Goal: Task Accomplishment & Management: Manage account settings

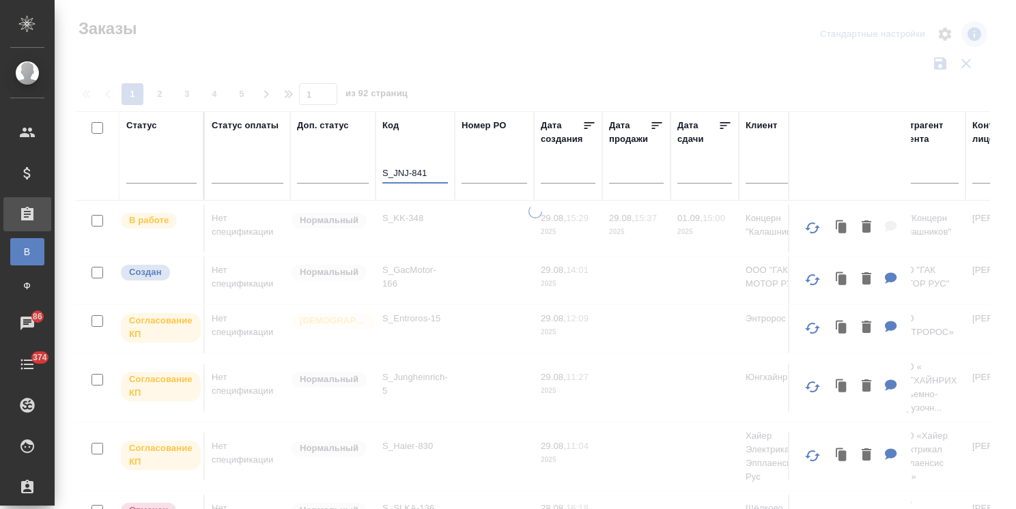
scroll to position [101, 0]
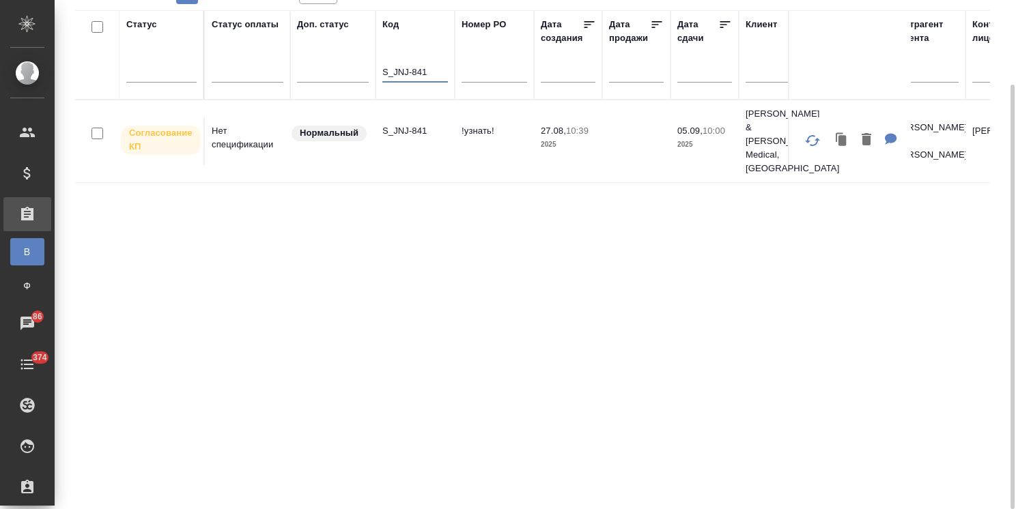
click at [409, 124] on p "S_JNJ-841" at bounding box center [415, 131] width 66 height 14
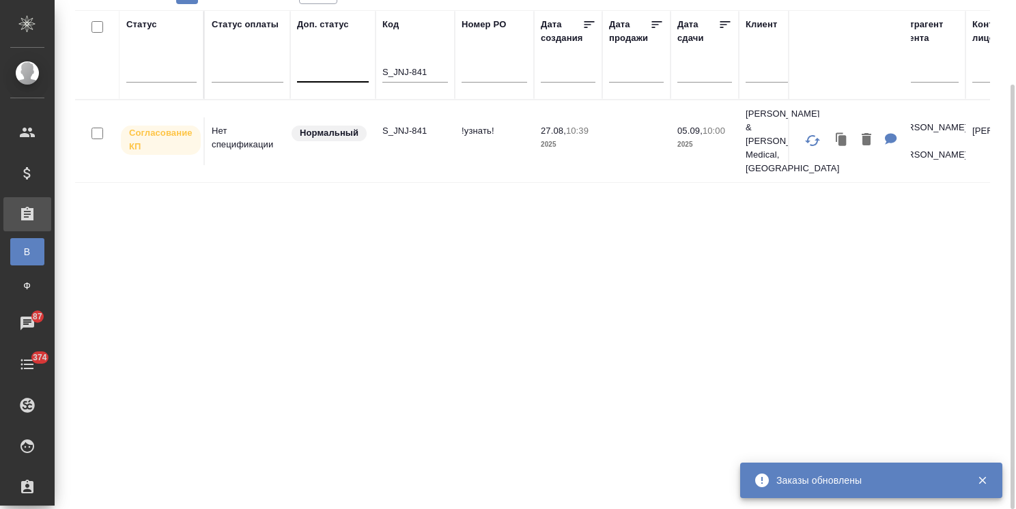
drag, startPoint x: 396, startPoint y: 67, endPoint x: 334, endPoint y: 63, distance: 61.5
paste input "EG-"
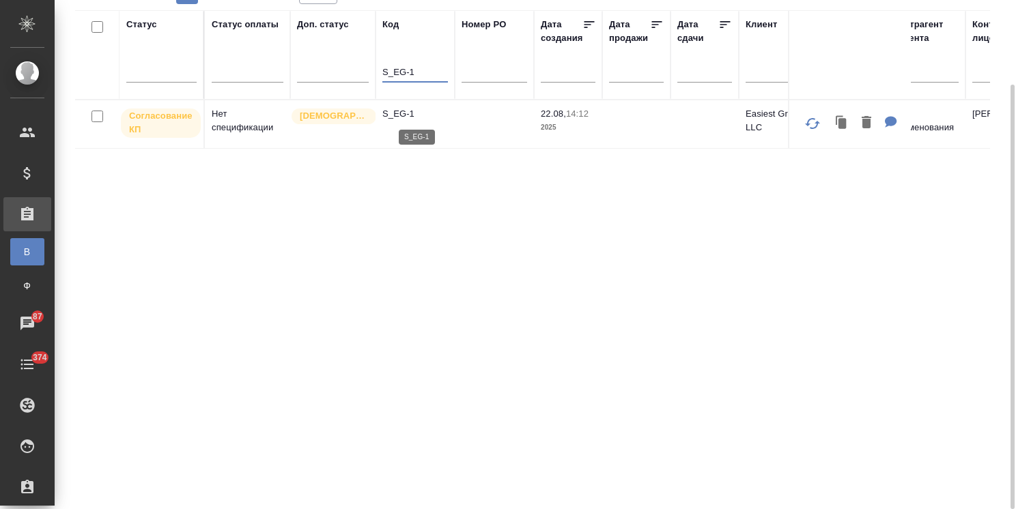
type input "S_EG-1"
click at [410, 115] on p "S_EG-1" at bounding box center [415, 114] width 66 height 14
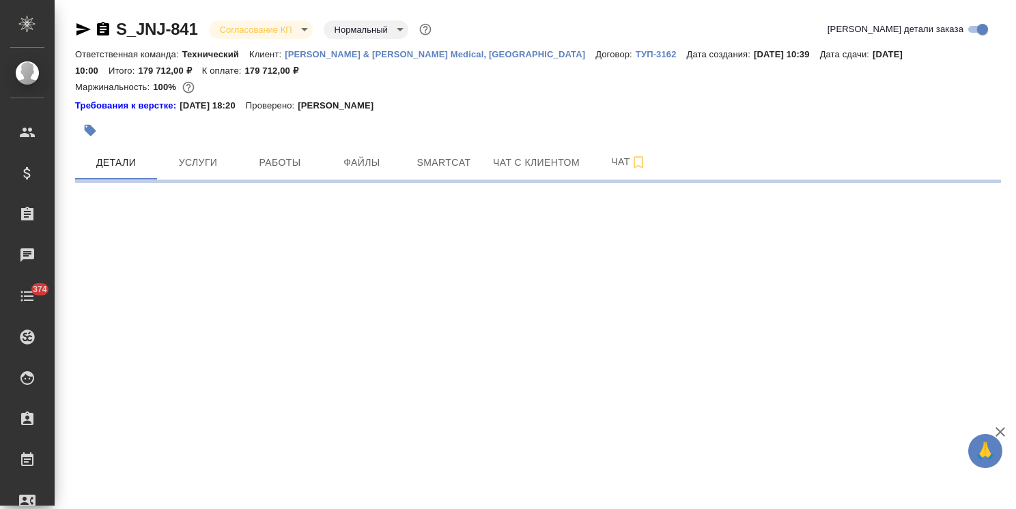
select select "RU"
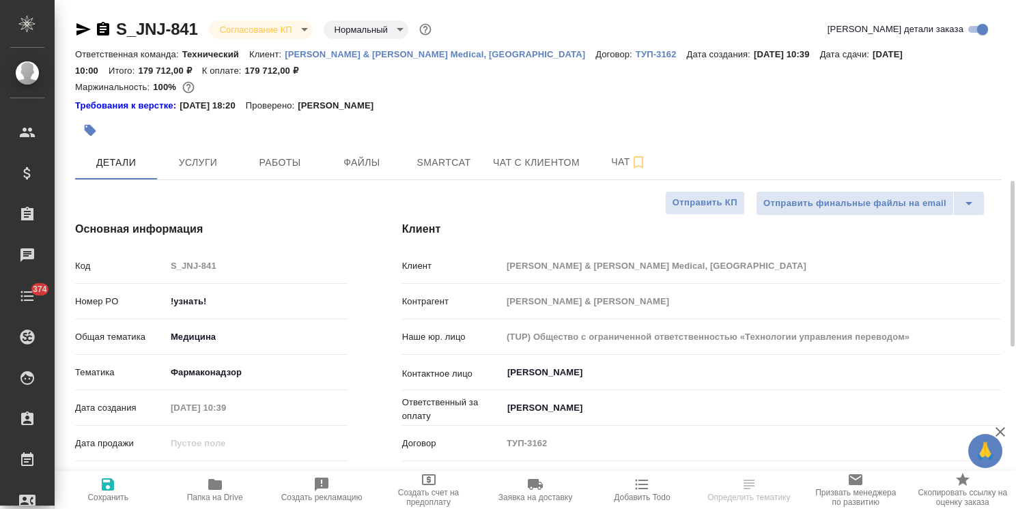
type textarea "x"
type input "Федотова Ирина"
type input "Комаров Роман"
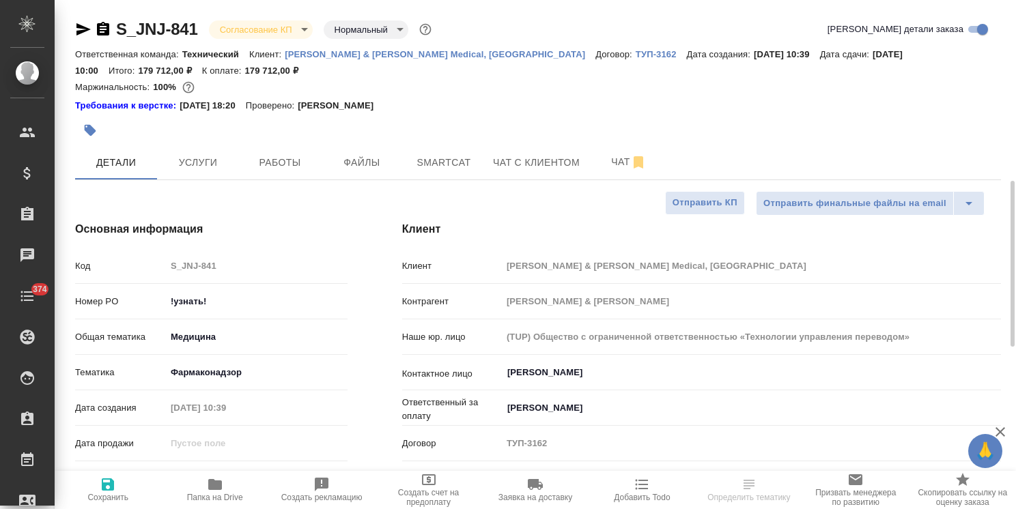
type textarea "x"
drag, startPoint x: 1007, startPoint y: 387, endPoint x: 1040, endPoint y: 61, distance: 327.2
click at [1015, 61] on html "🙏 .cls-1 fill:#fff; AWATERA Usmanova Olga Клиенты Спецификации Заказы 86 Чаты 3…" at bounding box center [508, 254] width 1016 height 509
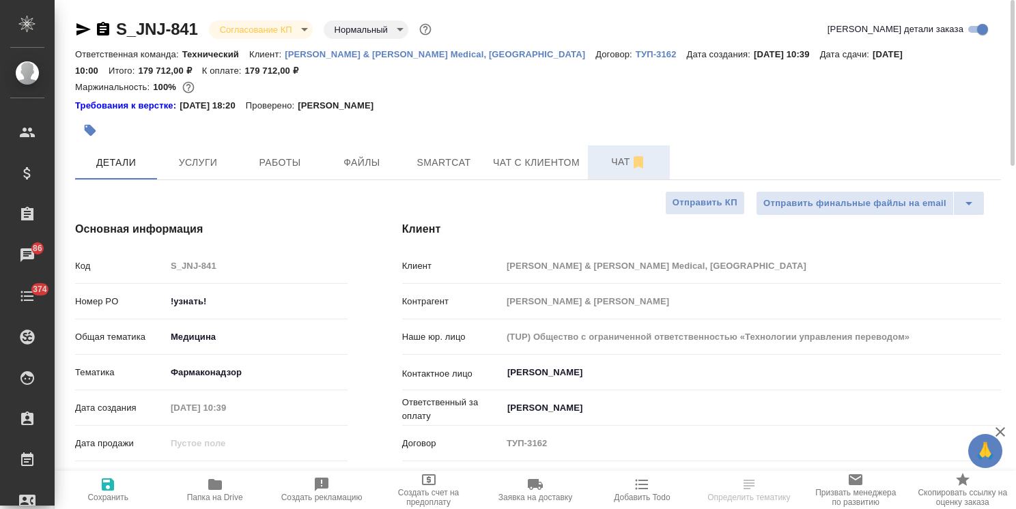
click at [598, 165] on span "Чат" at bounding box center [629, 162] width 66 height 17
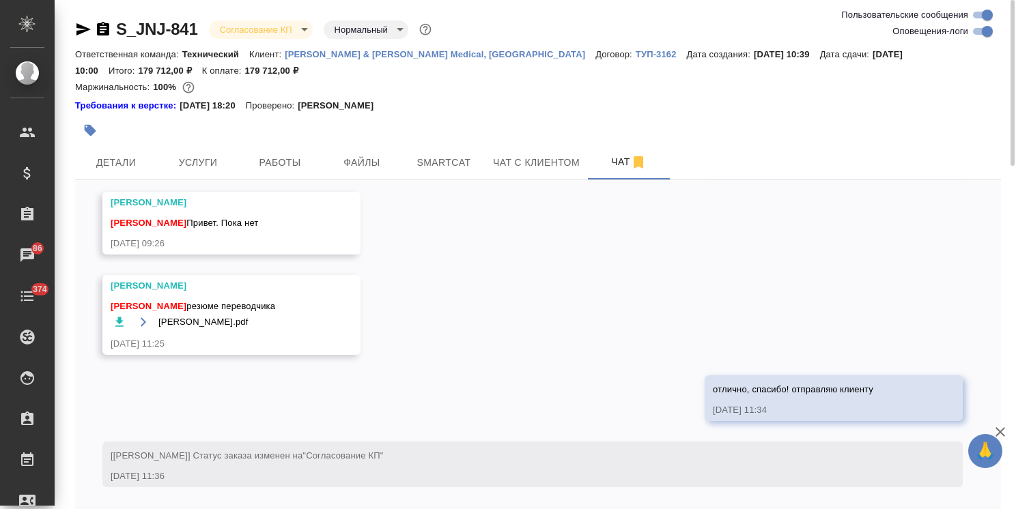
scroll to position [60, 0]
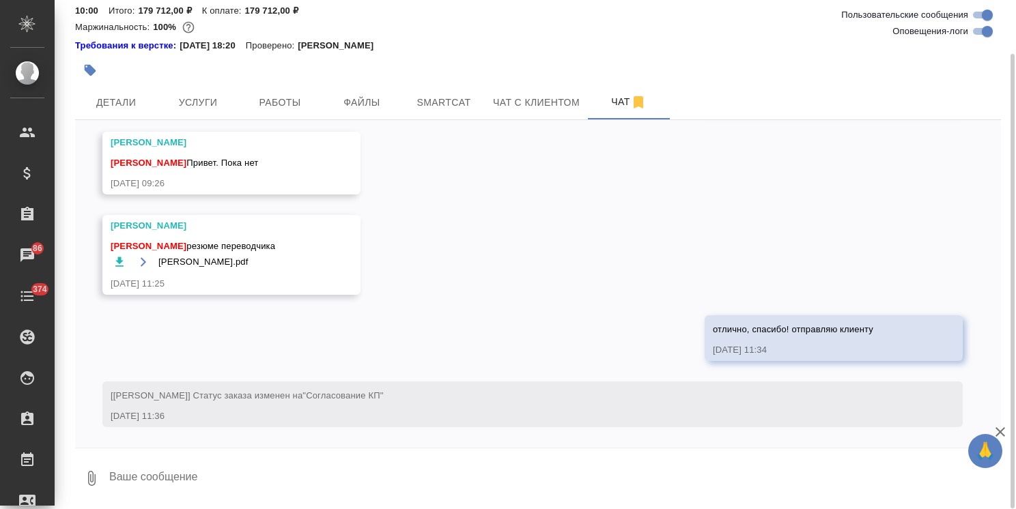
click at [1001, 433] on icon "button" at bounding box center [1000, 432] width 10 height 10
click at [227, 471] on textarea at bounding box center [554, 478] width 893 height 46
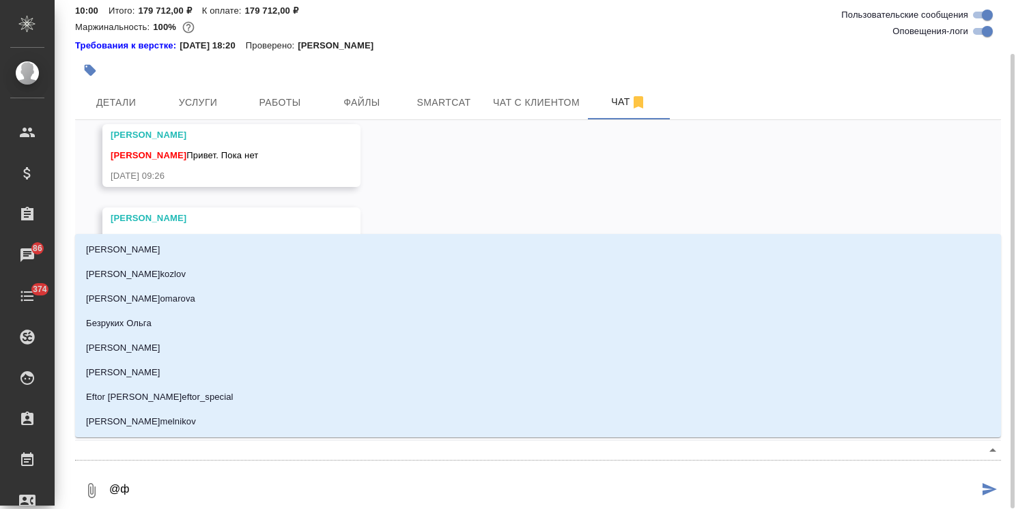
type textarea "@фе"
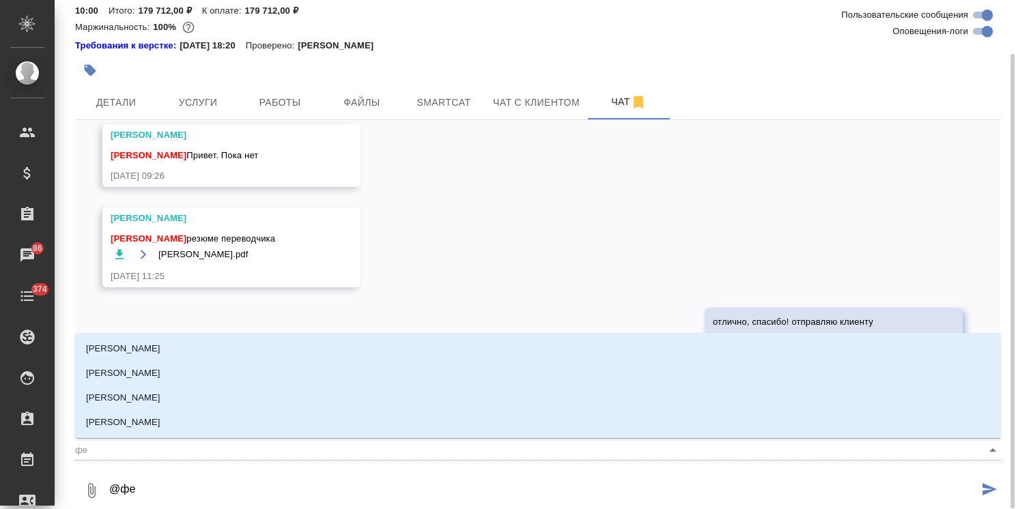
type input "фе"
type textarea "@фед"
type input "фед"
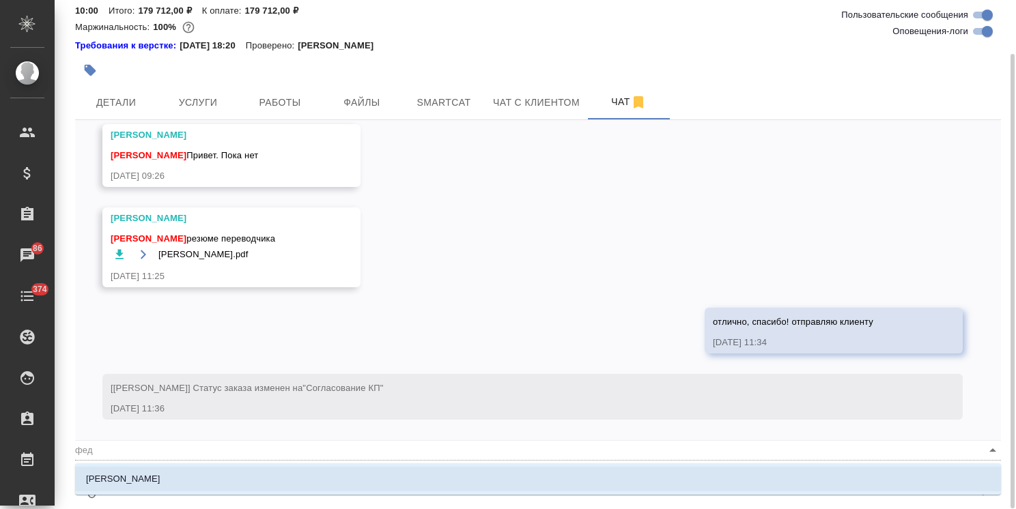
type textarea "@федо"
type input "федо"
type textarea "@федот"
type input "федот"
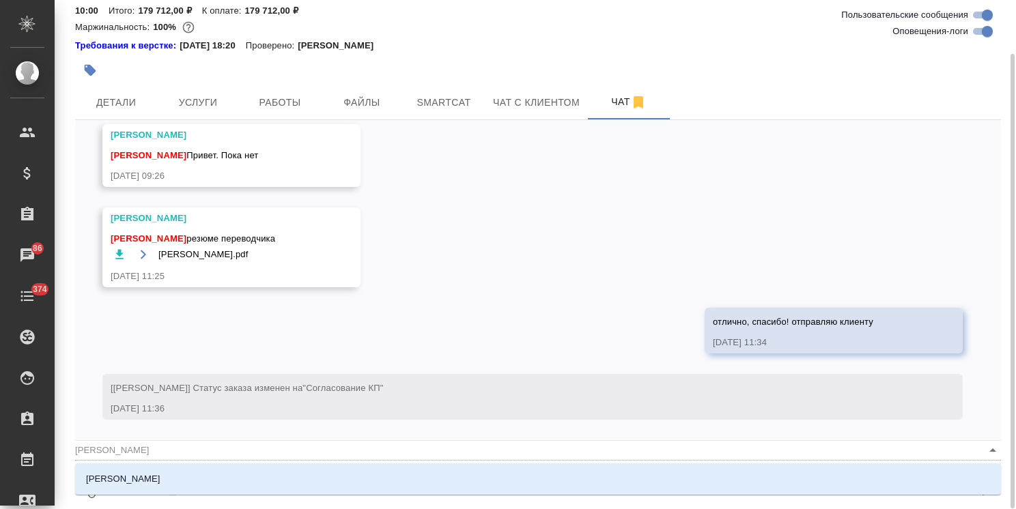
click at [227, 471] on li "Федотова Ирина" at bounding box center [538, 479] width 926 height 25
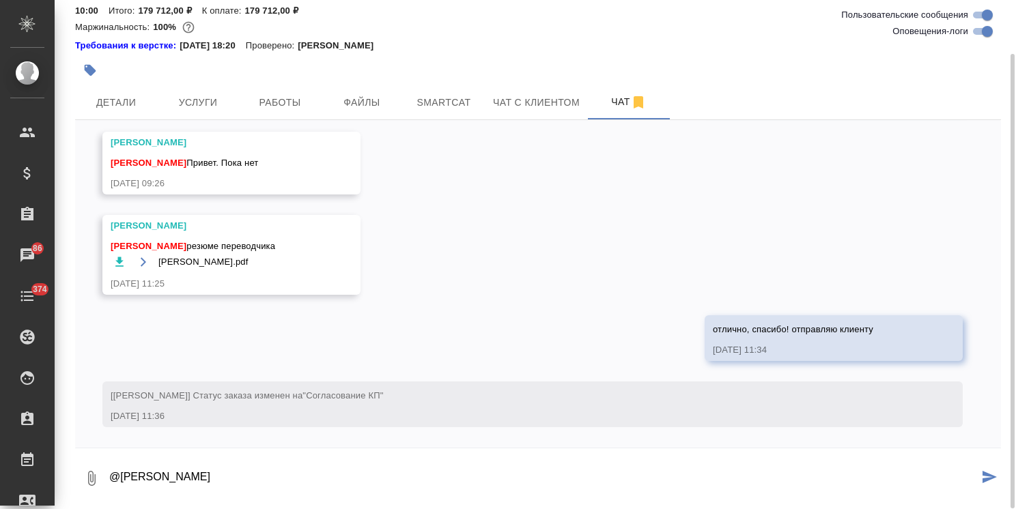
paste textarea "Добрый день Ольга, Площадка решила сама найти переводчика. С уважением, Екатери…"
type textarea "@Федотова Ирина Добрый день Ольга, Площадка решила сама найти переводчика. С ув…"
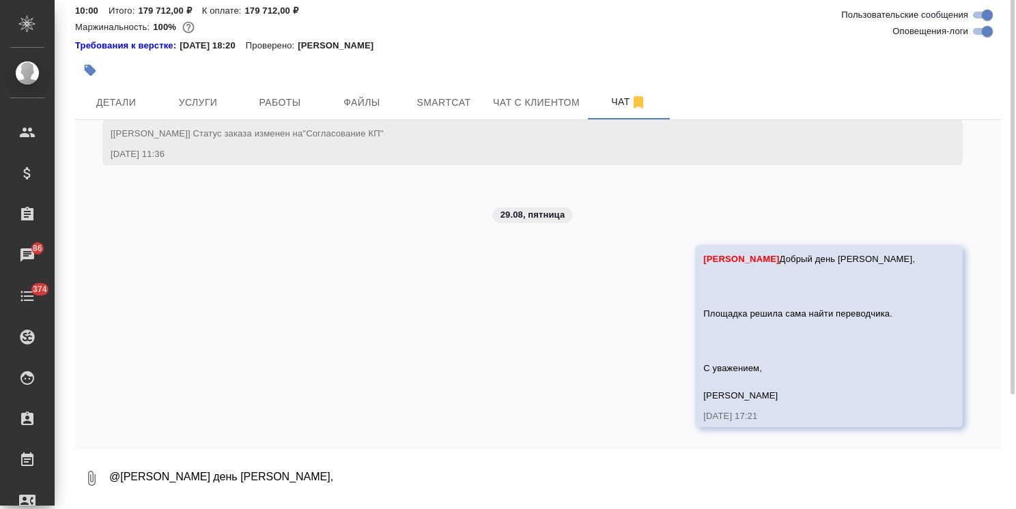
scroll to position [0, 0]
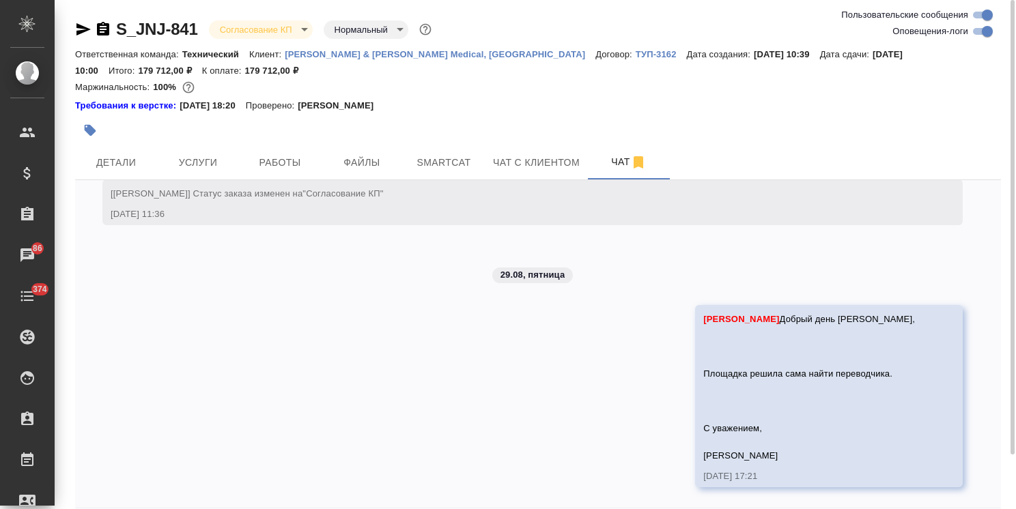
click at [244, 31] on body ".cls-1 fill:#fff; AWATERA Usmanova Olga Клиенты Спецификации Заказы 86 Чаты 374…" at bounding box center [508, 254] width 1016 height 509
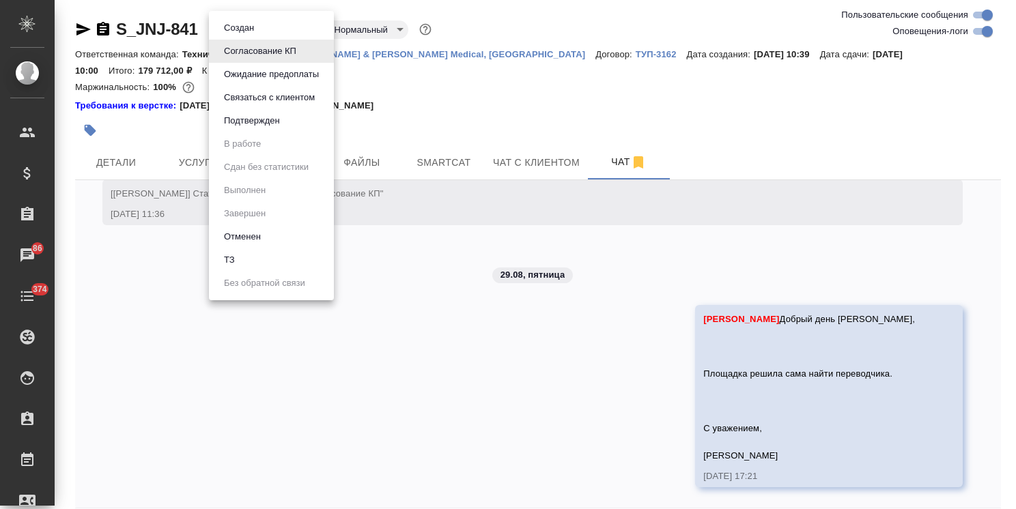
click at [252, 35] on button "Отменен" at bounding box center [239, 27] width 38 height 15
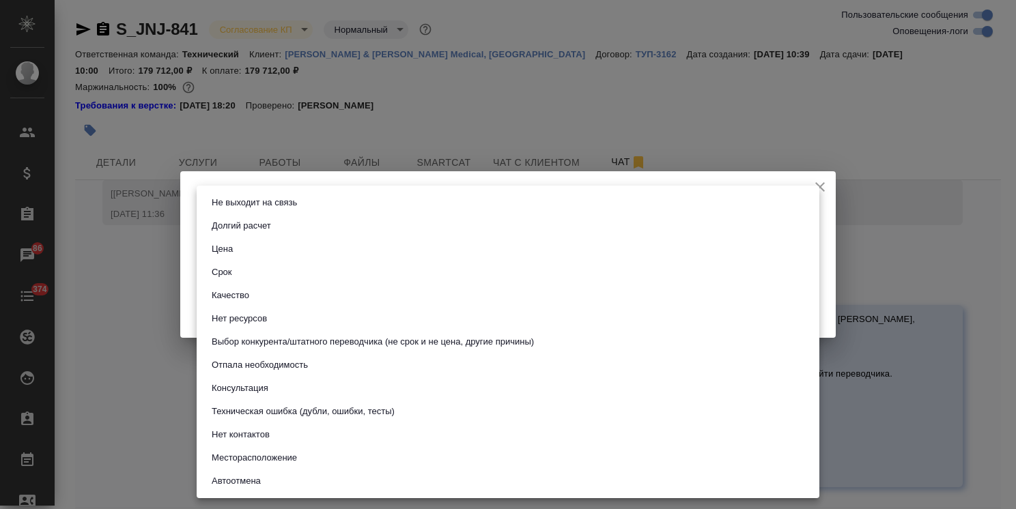
click at [259, 234] on body ".cls-1 fill:#fff; AWATERA Usmanova Olga Клиенты Спецификации Заказы 86 Чаты 374…" at bounding box center [508, 254] width 1016 height 509
click at [314, 343] on button "Выбор конкурента/штатного переводчика (не срок и не цена, другие причины)" at bounding box center [373, 341] width 330 height 15
type input "choiceOfStaffOrCompetitor"
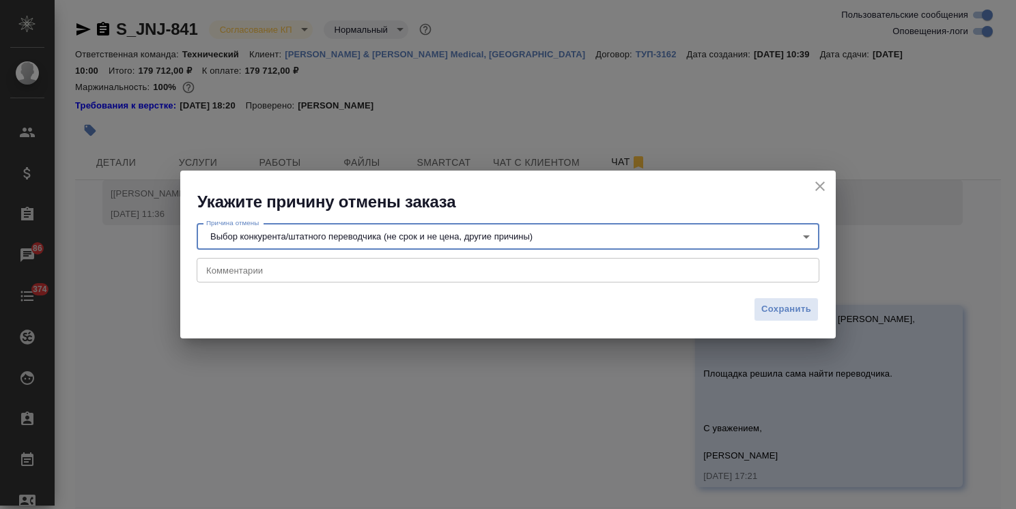
click at [262, 266] on textarea at bounding box center [507, 271] width 603 height 10
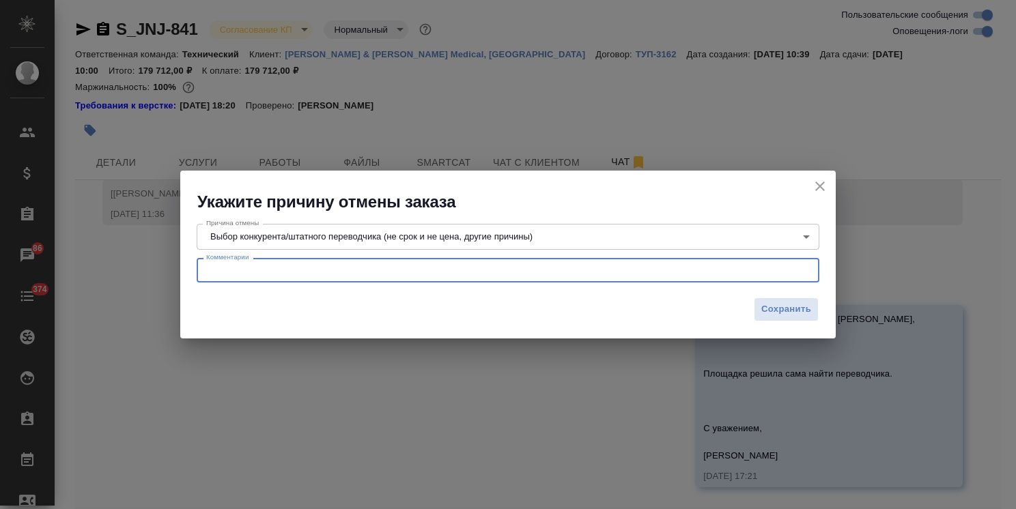
paste textarea "Добрый день Ольга, Площадка решила сама найти переводчика. С уважением, Екатери…"
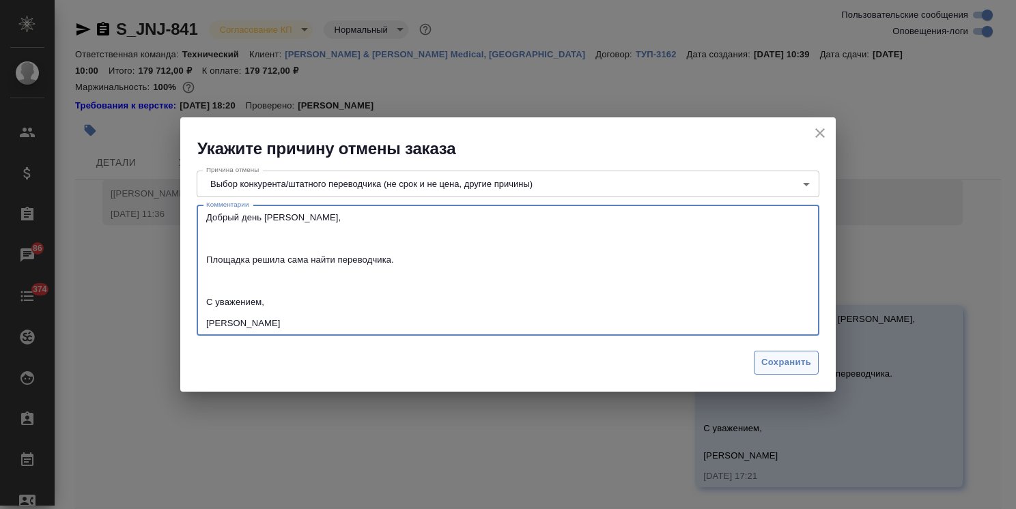
type textarea "Добрый день Ольга, Площадка решила сама найти переводчика. С уважением, Екатери…"
click at [787, 355] on span "Сохранить" at bounding box center [786, 363] width 50 height 16
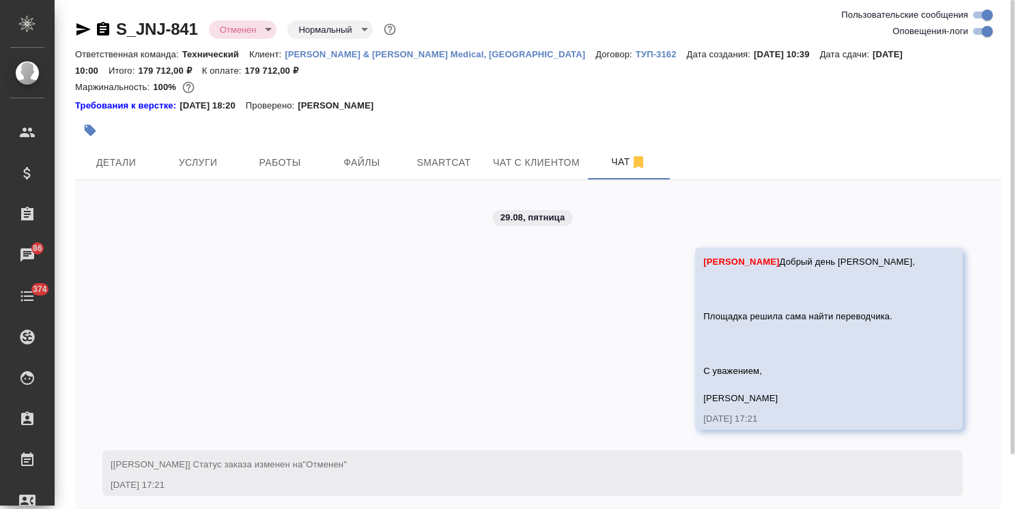
scroll to position [2009, 0]
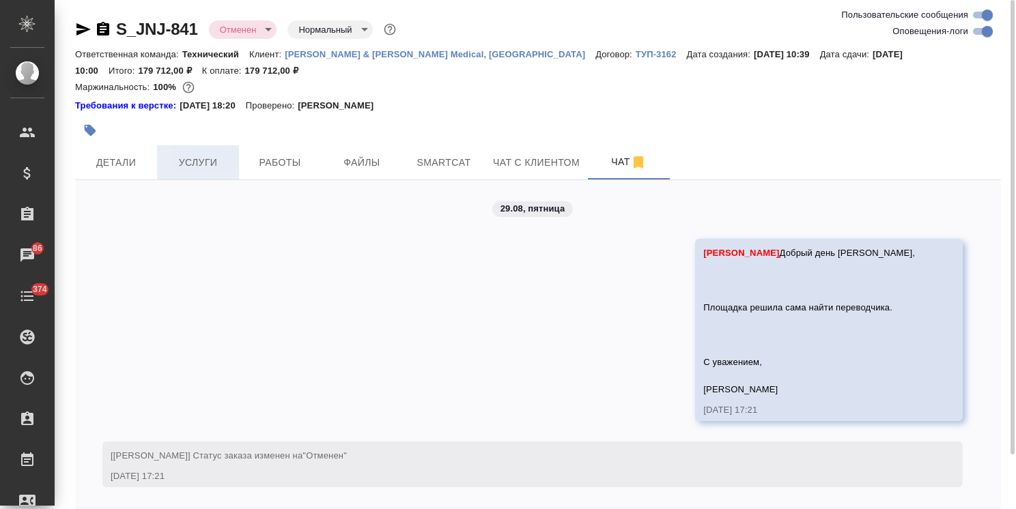
click at [199, 160] on span "Услуги" at bounding box center [198, 162] width 66 height 17
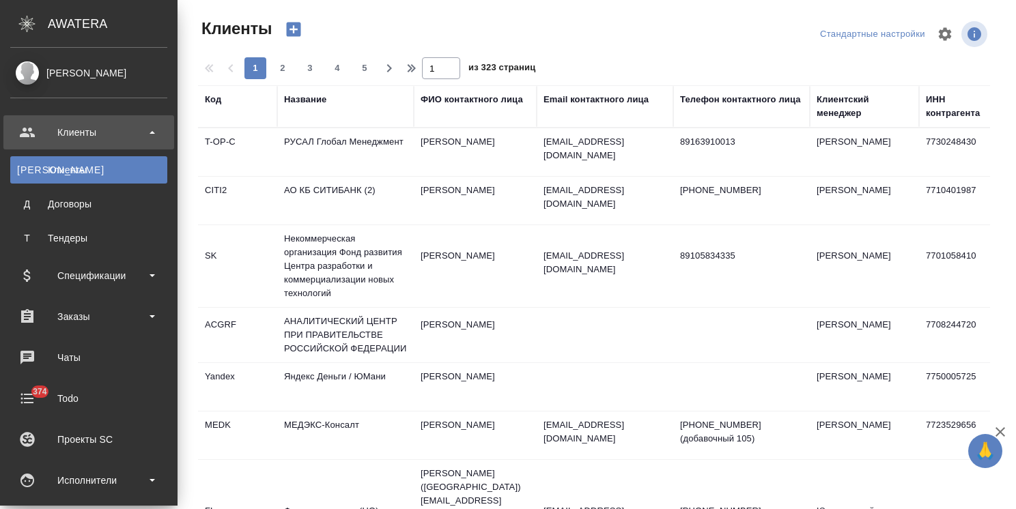
select select "RU"
click at [113, 271] on div "Спецификации" at bounding box center [88, 276] width 157 height 20
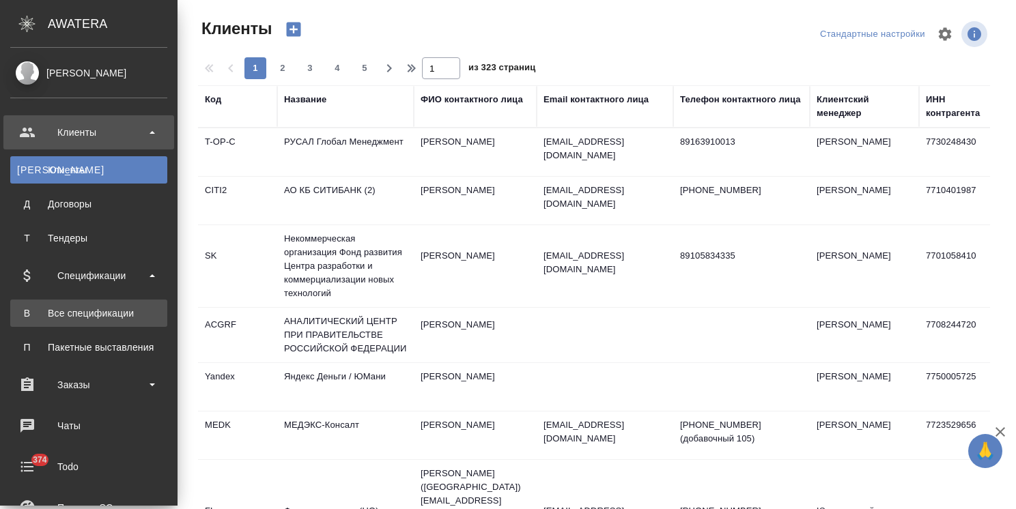
click at [106, 309] on div "Все спецификации" at bounding box center [88, 313] width 143 height 14
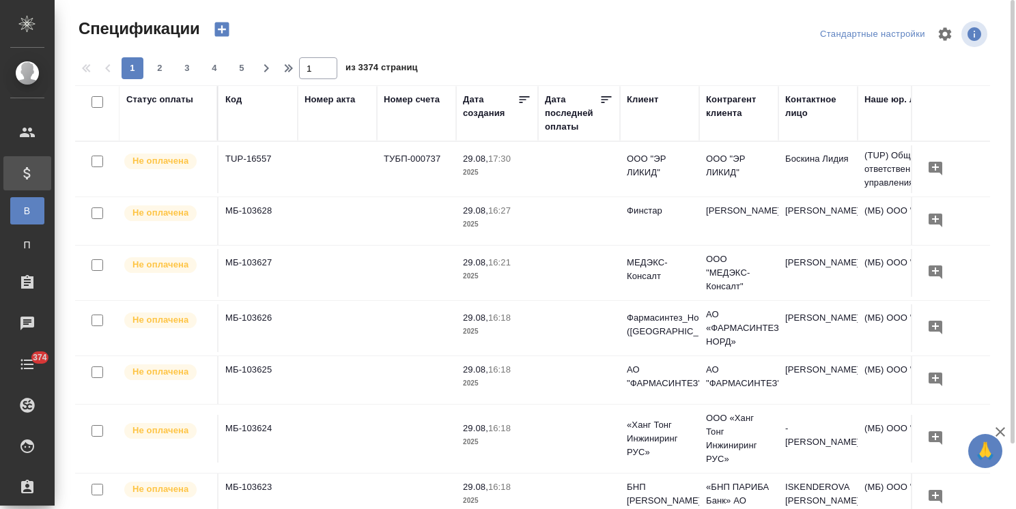
click at [222, 33] on icon "button" at bounding box center [221, 29] width 19 height 19
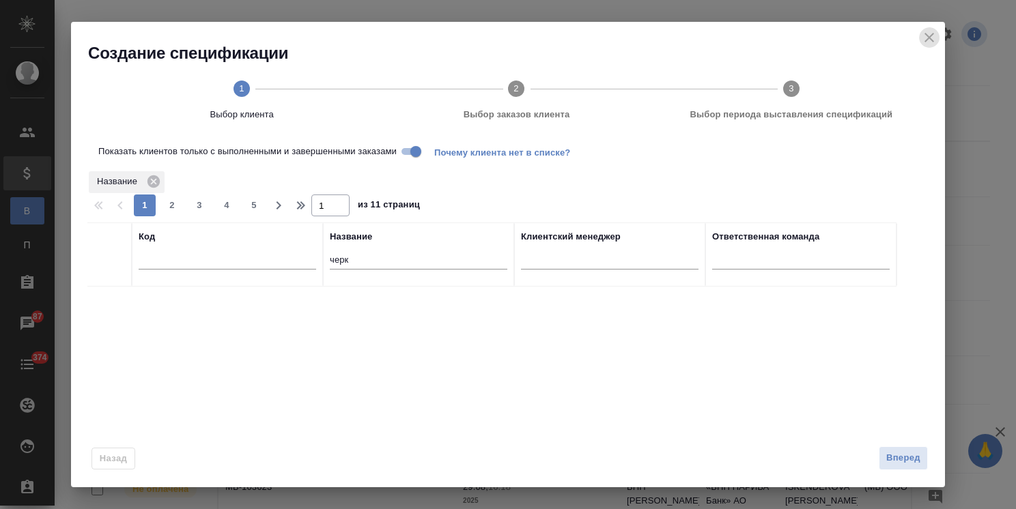
click at [932, 34] on icon "close" at bounding box center [929, 38] width 10 height 10
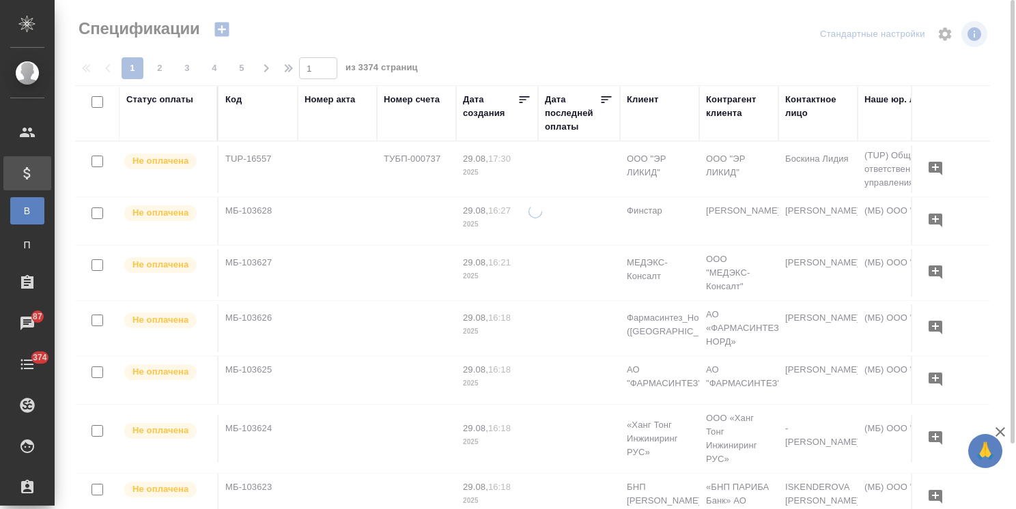
click at [234, 96] on div "Код" at bounding box center [233, 100] width 16 height 14
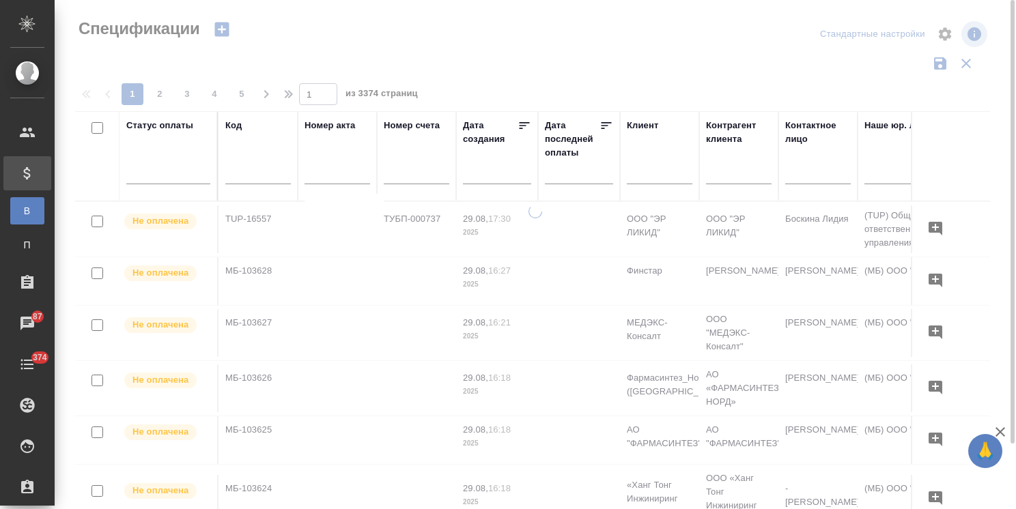
click at [243, 168] on input "text" at bounding box center [258, 175] width 66 height 17
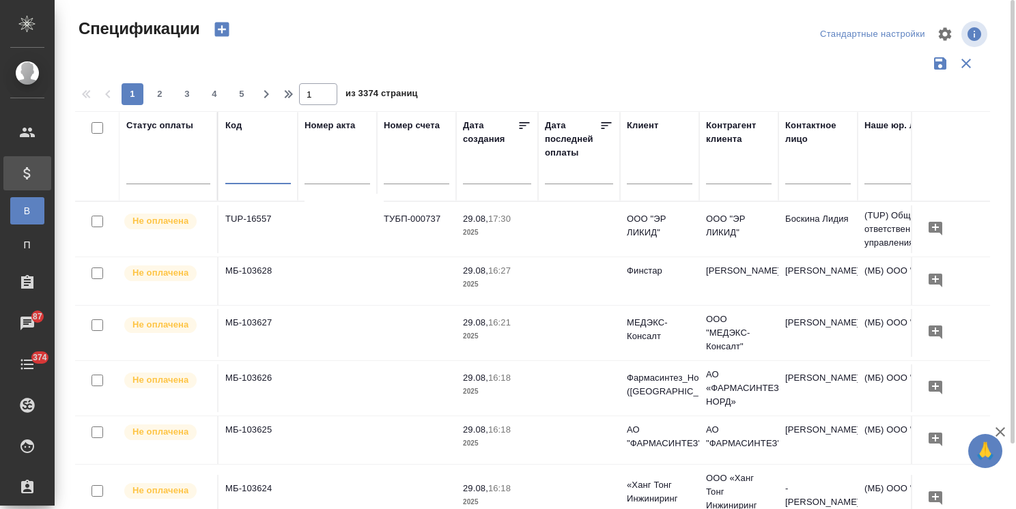
paste input "МБ-103519"
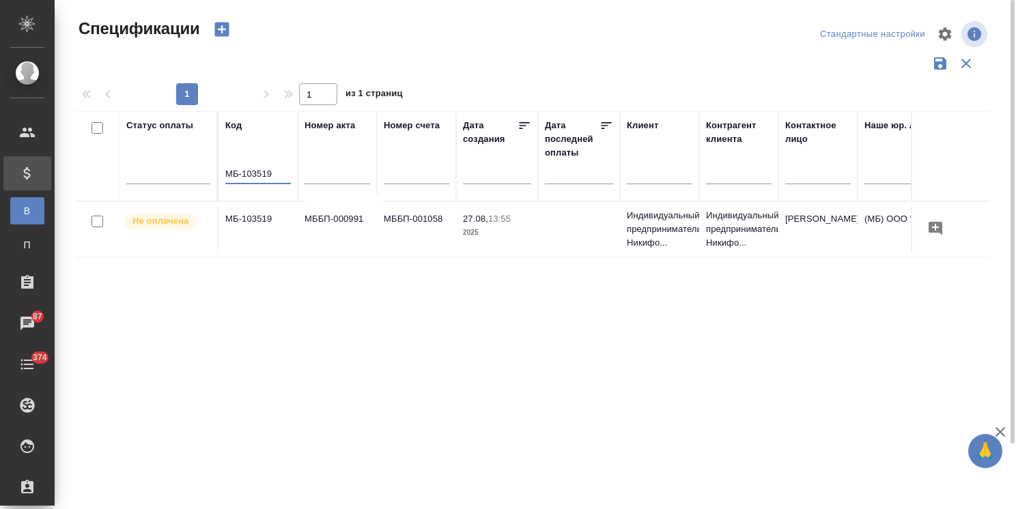
type input "МБ-103519"
click at [255, 223] on td "МБ-103519" at bounding box center [257, 229] width 79 height 48
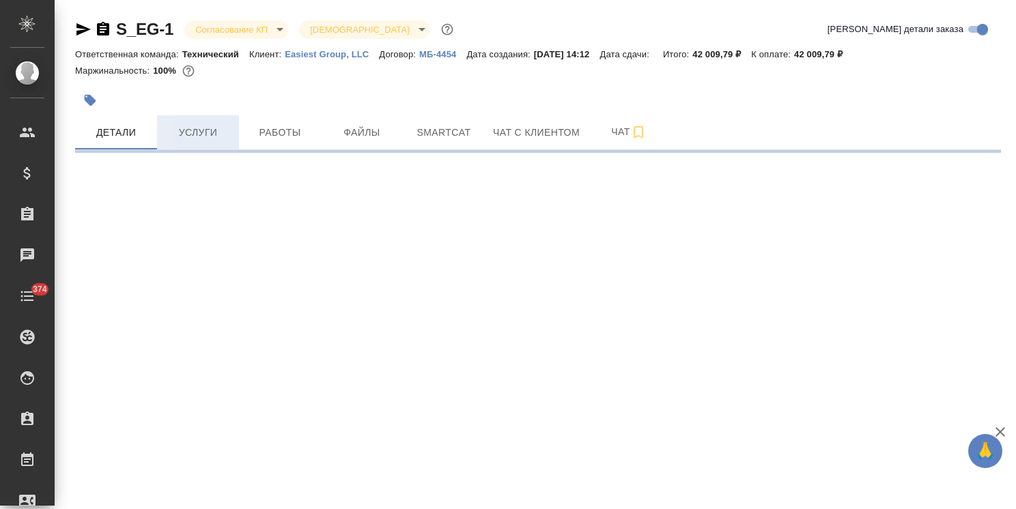
click at [211, 135] on span "Услуги" at bounding box center [198, 132] width 66 height 17
select select "RU"
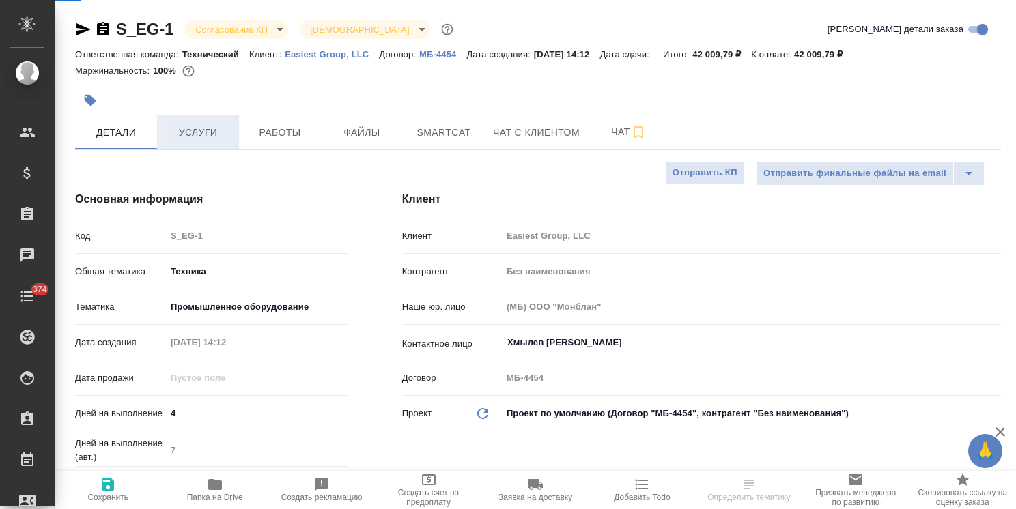
type textarea "x"
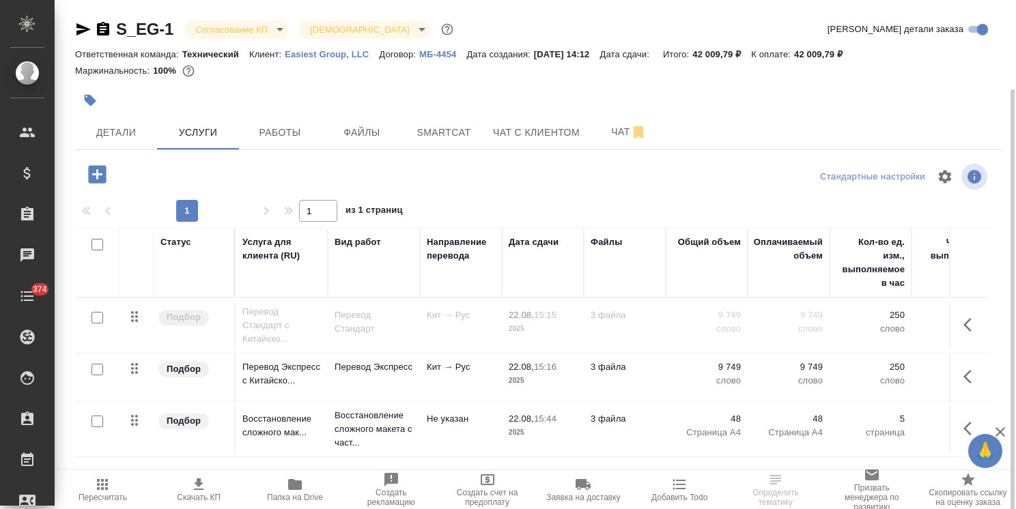
scroll to position [46, 0]
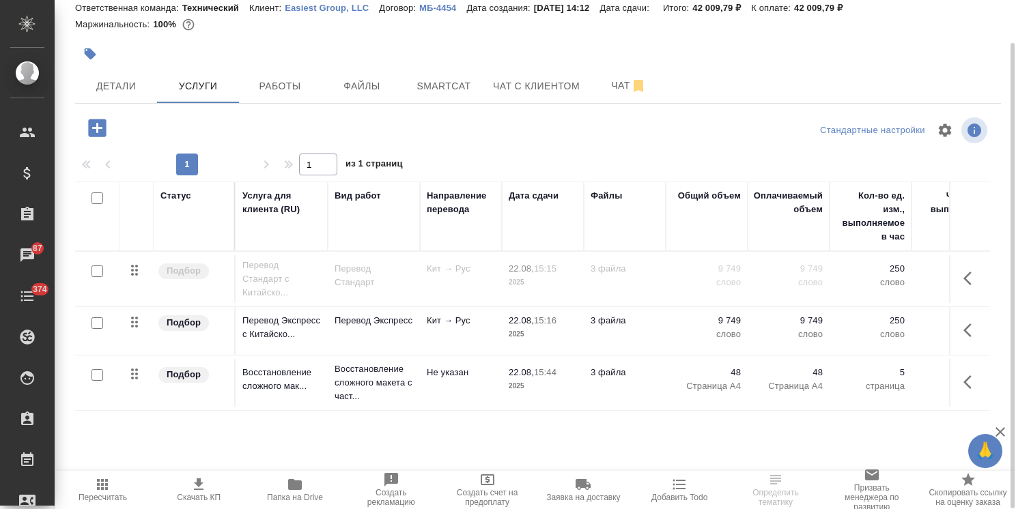
click at [99, 324] on input "checkbox" at bounding box center [97, 323] width 12 height 12
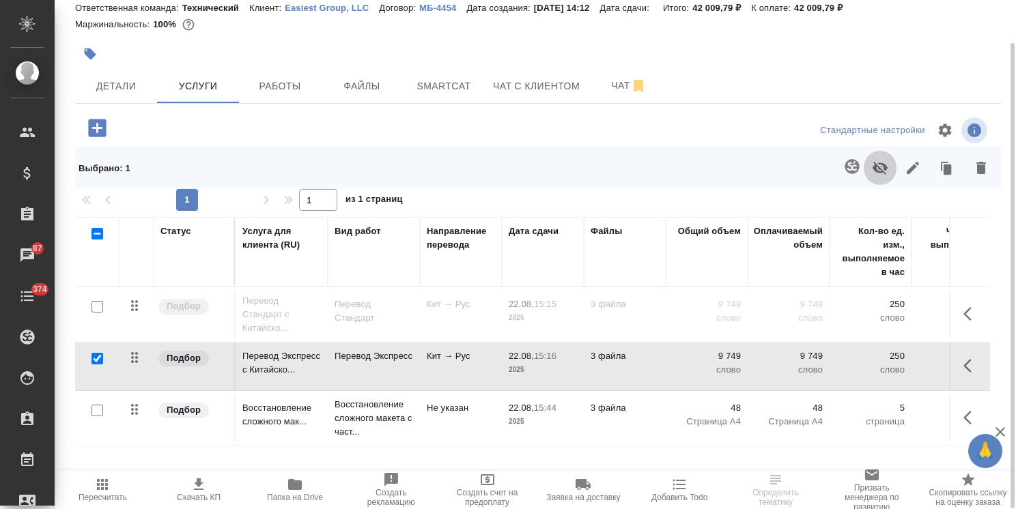
click at [886, 164] on icon "button" at bounding box center [880, 168] width 16 height 16
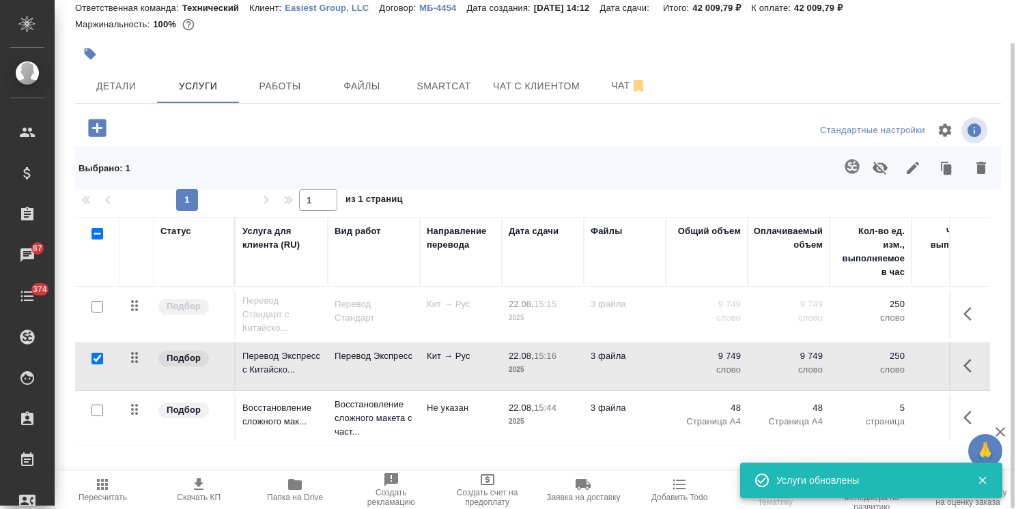
click at [96, 356] on input "checkbox" at bounding box center [97, 359] width 12 height 12
checkbox input "false"
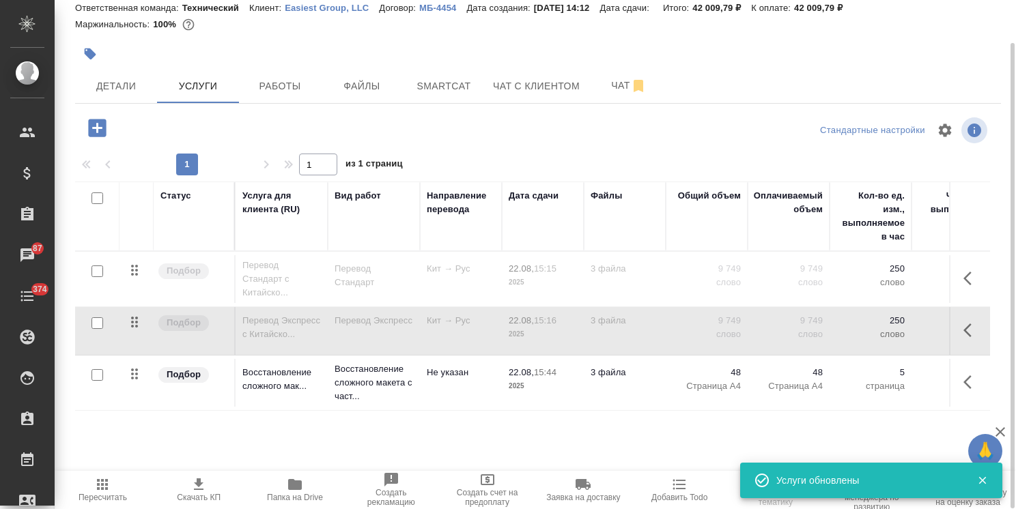
click at [96, 272] on input "checkbox" at bounding box center [97, 272] width 12 height 12
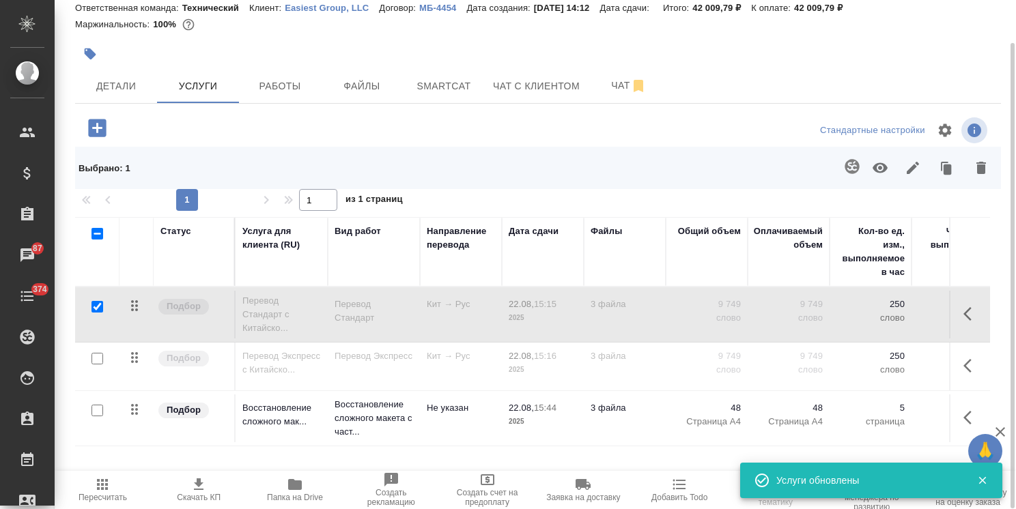
click at [885, 169] on icon "button" at bounding box center [879, 168] width 15 height 10
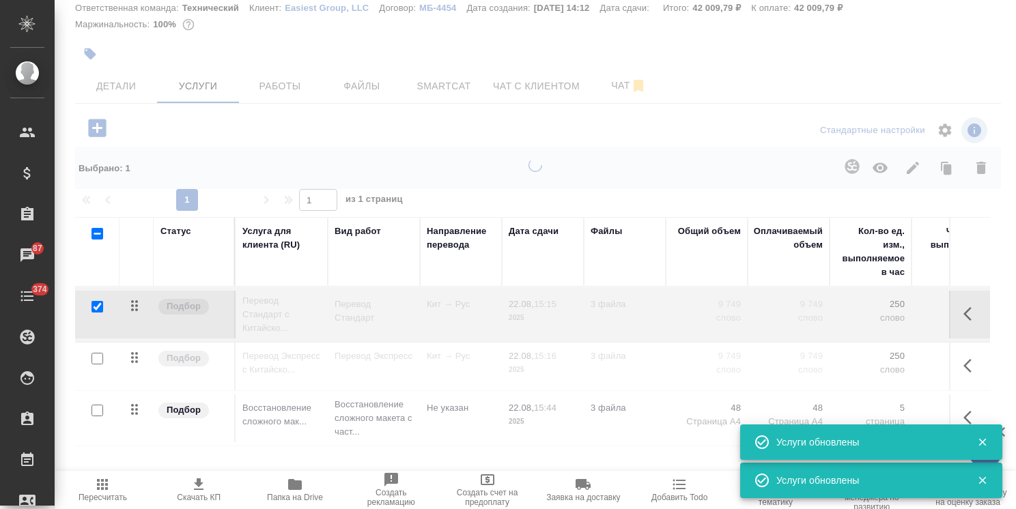
click at [98, 305] on input "checkbox" at bounding box center [97, 307] width 12 height 12
checkbox input "false"
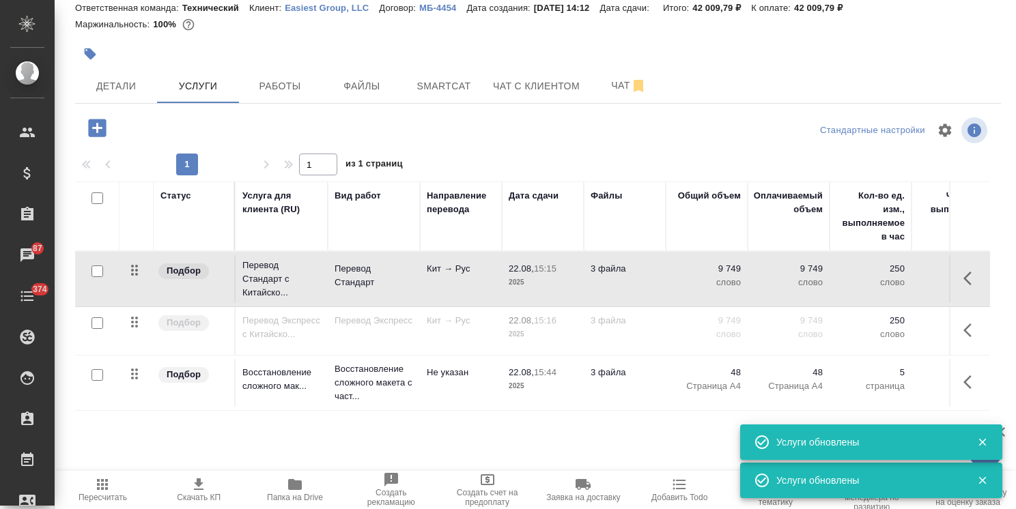
click at [115, 487] on span "Пересчитать" at bounding box center [103, 489] width 80 height 26
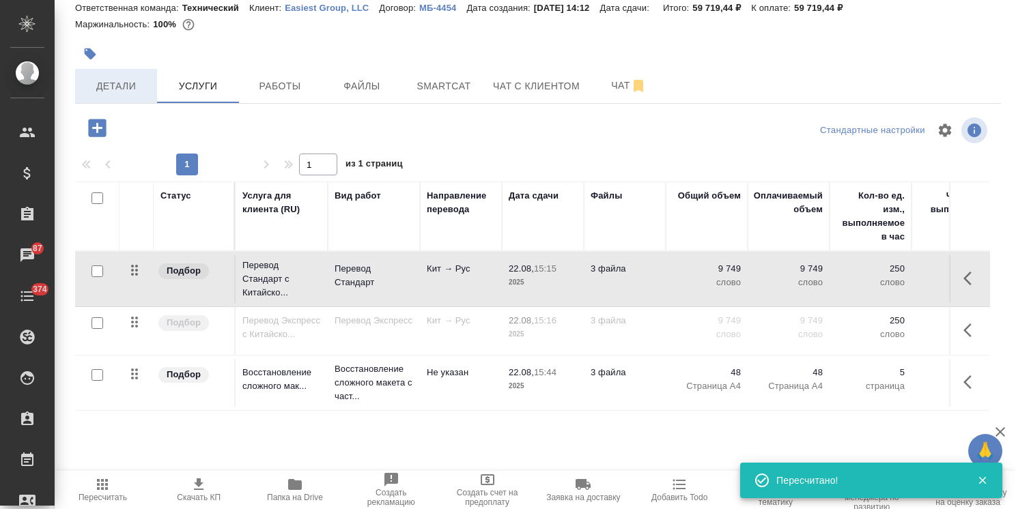
click at [131, 89] on span "Детали" at bounding box center [116, 86] width 66 height 17
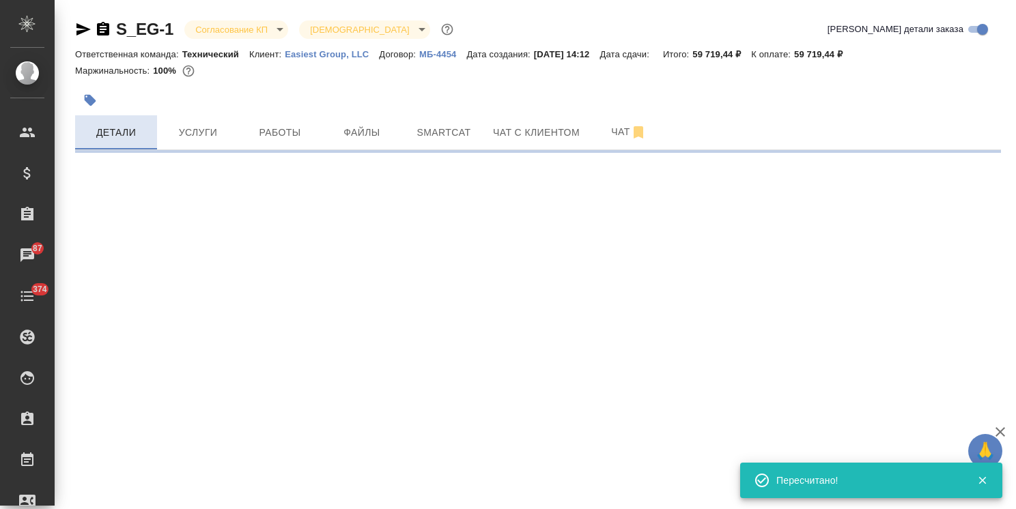
select select "RU"
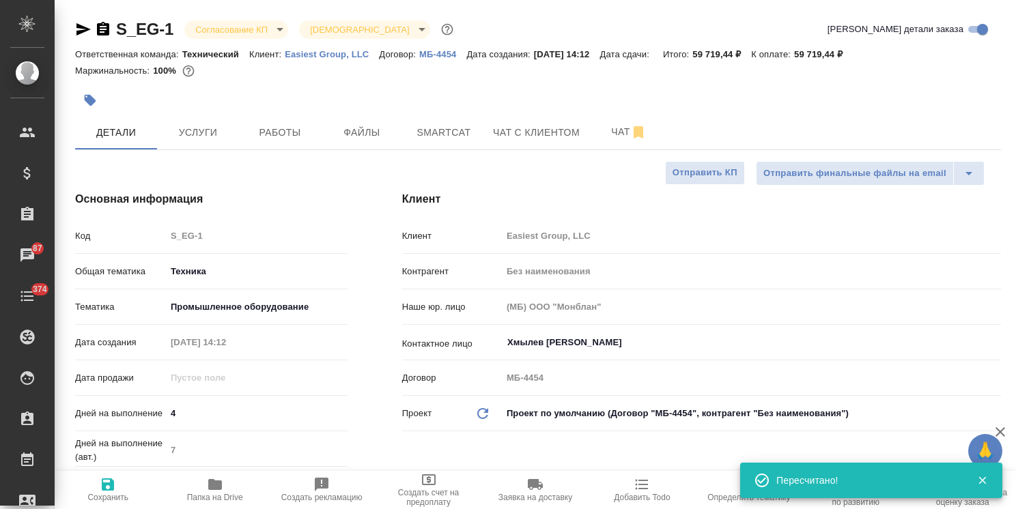
type textarea "x"
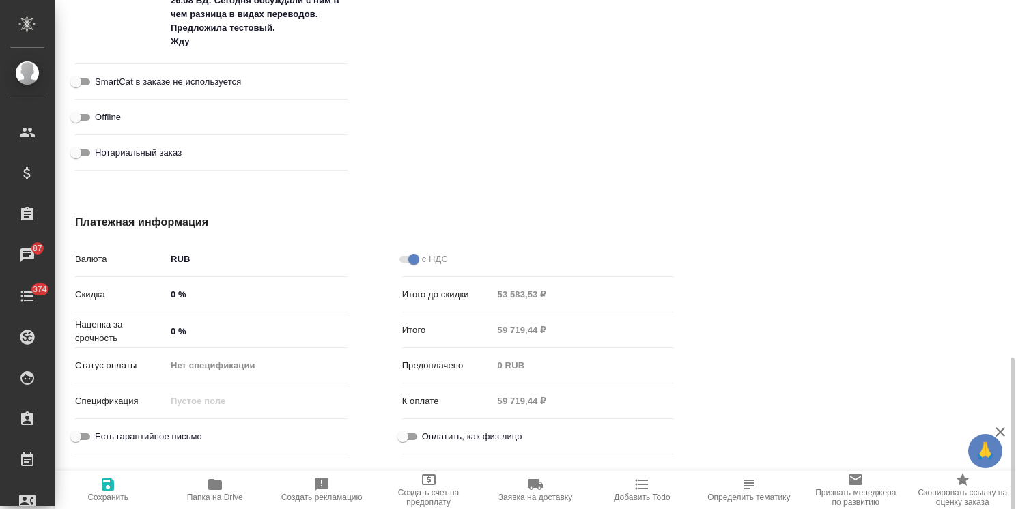
scroll to position [1142, 0]
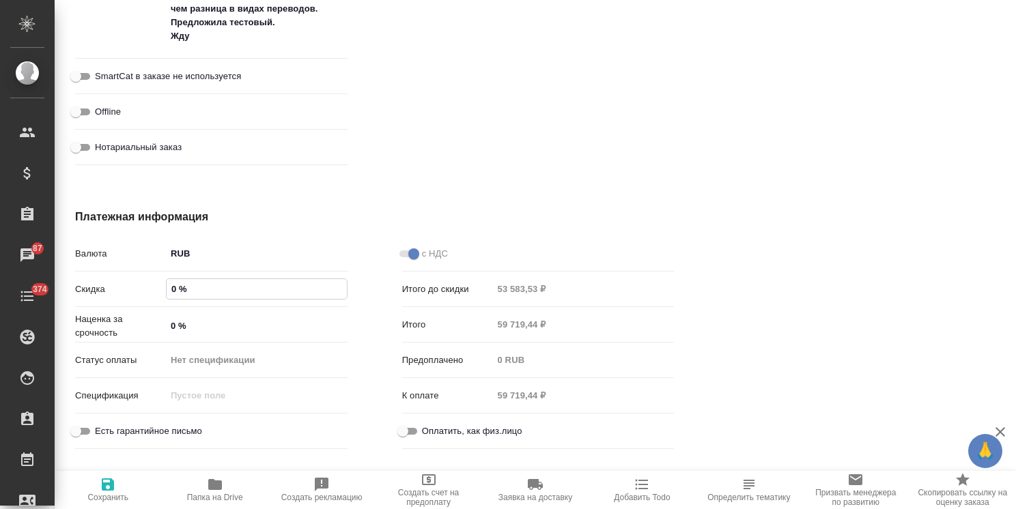
click at [167, 285] on input "0 %" at bounding box center [257, 289] width 180 height 20
type input "10 %"
type textarea "x"
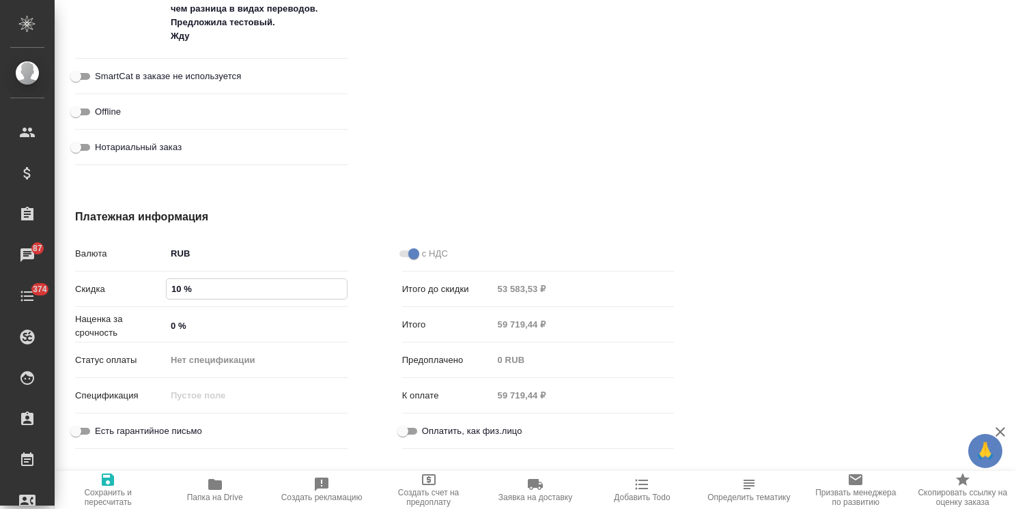
type input "10 %"
click at [105, 488] on span "Сохранить и пересчитать" at bounding box center [108, 497] width 90 height 19
type textarea "x"
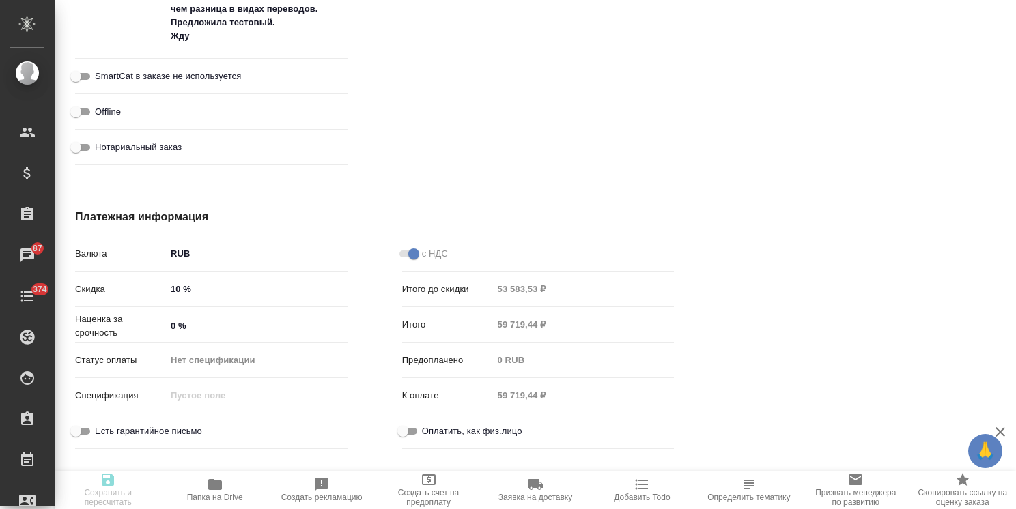
type textarea "x"
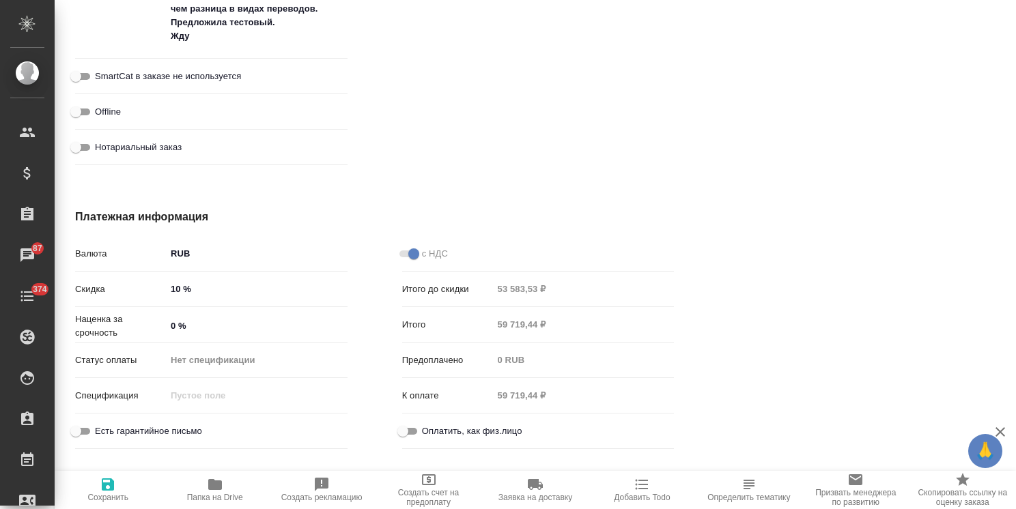
type textarea "x"
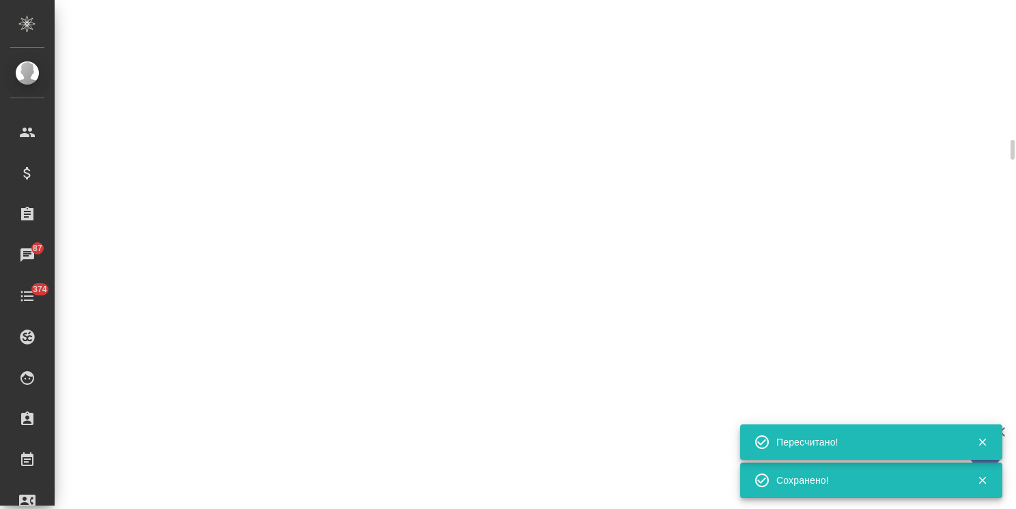
select select "RU"
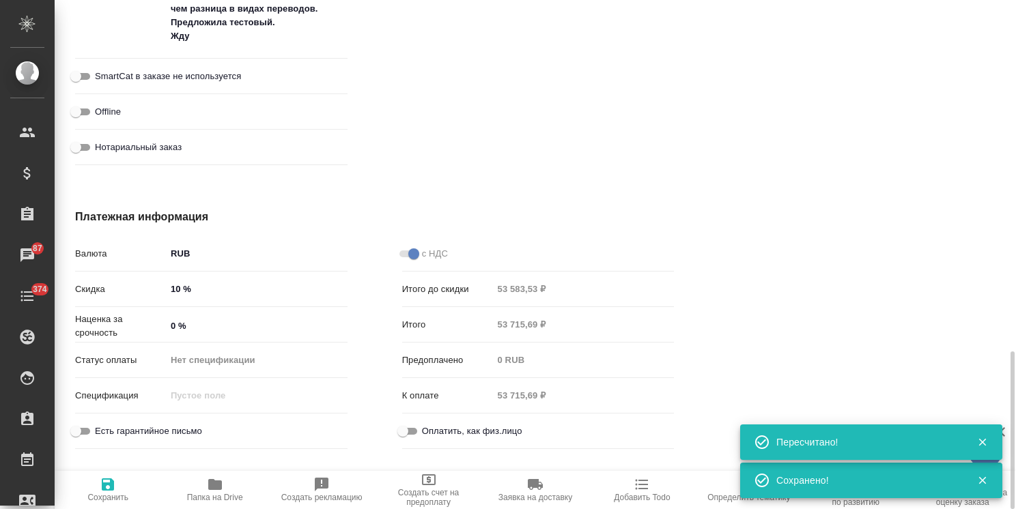
type textarea "x"
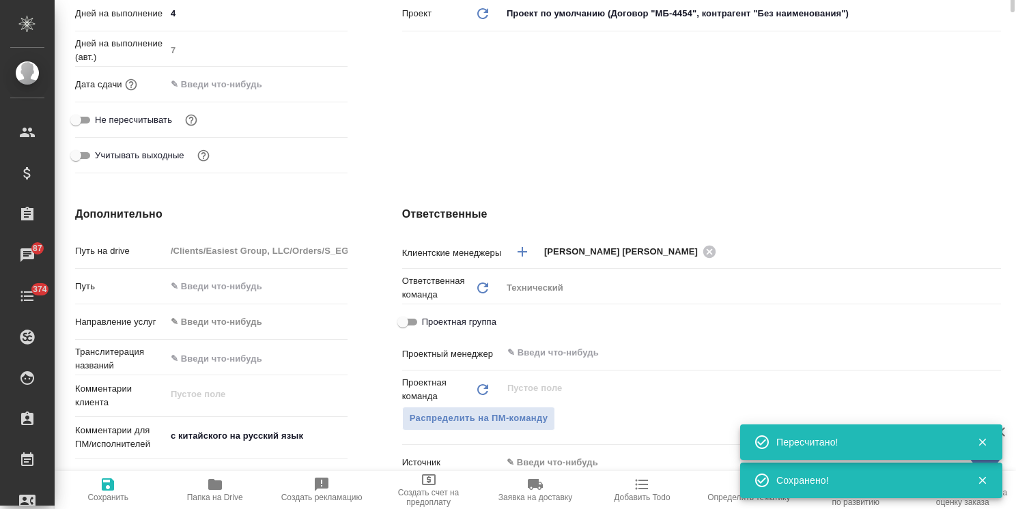
scroll to position [0, 0]
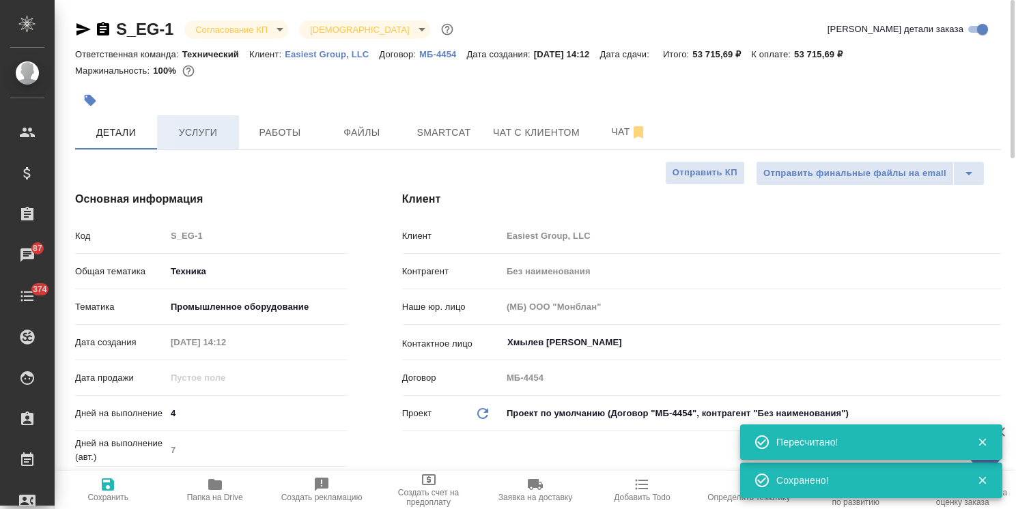
click at [198, 141] on button "Услуги" at bounding box center [198, 132] width 82 height 34
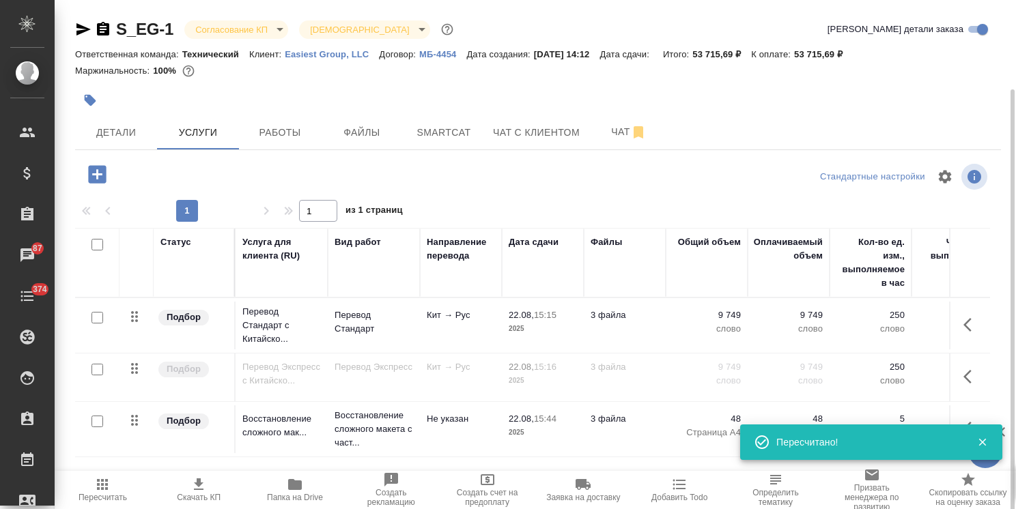
scroll to position [46, 0]
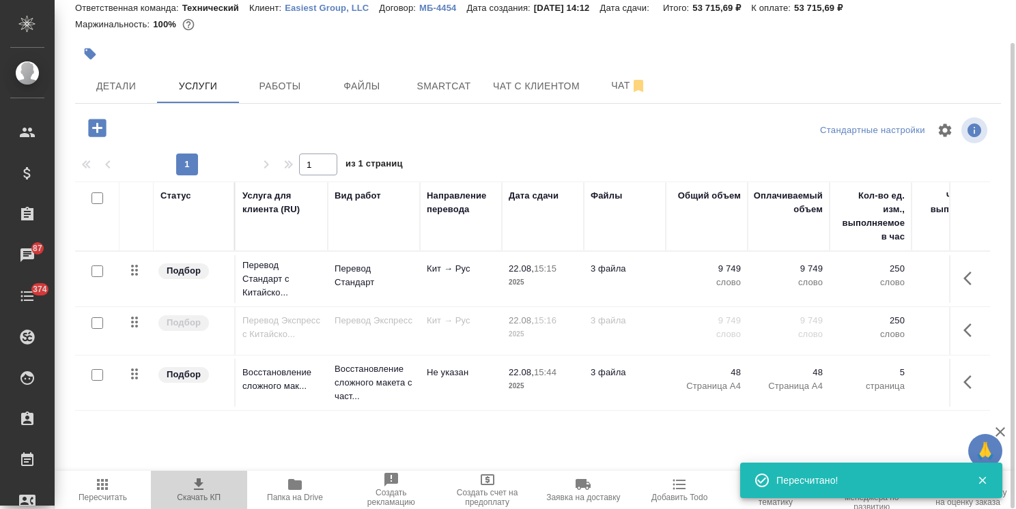
click at [200, 483] on icon "button" at bounding box center [199, 484] width 10 height 12
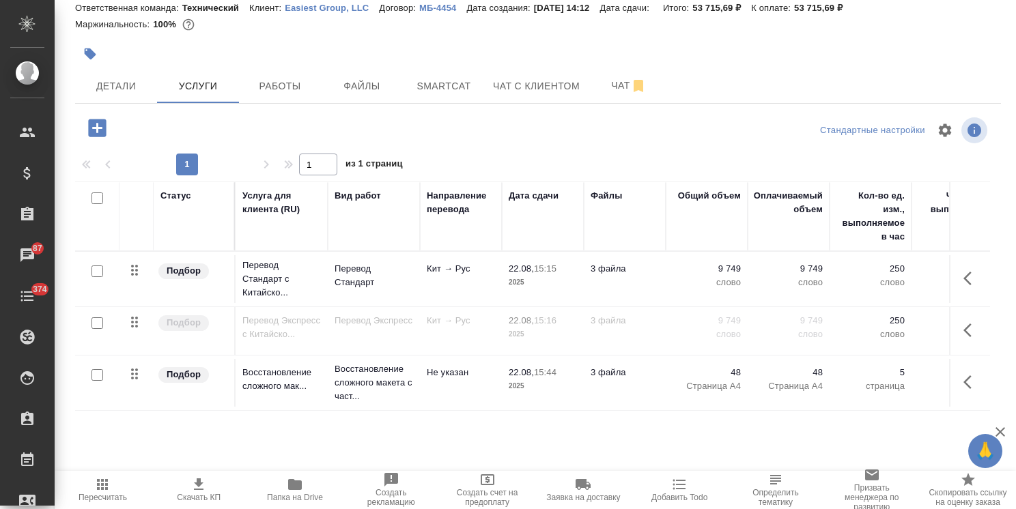
scroll to position [0, 0]
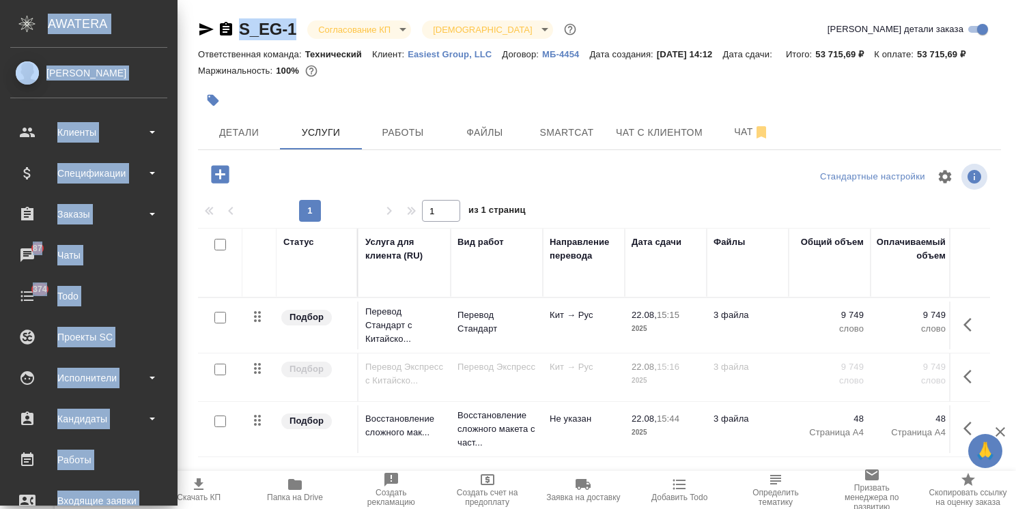
drag, startPoint x: 182, startPoint y: 16, endPoint x: 59, endPoint y: 15, distance: 122.2
click at [59, 15] on div ".cls-1 fill:#fff; AWATERA Usmanova Olga Клиенты Спецификации Заказы 87 Чаты 374…" at bounding box center [508, 254] width 1016 height 509
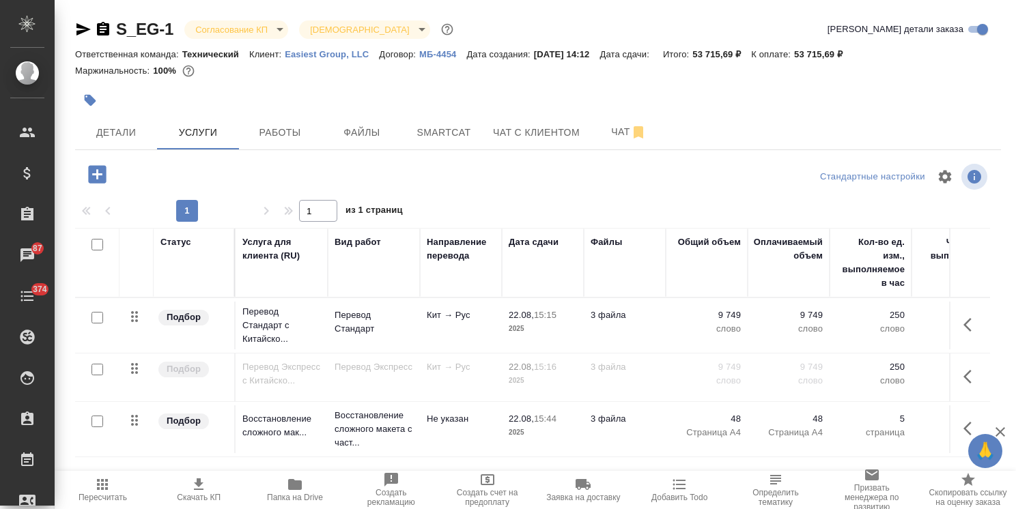
click at [371, 103] on div at bounding box center [383, 100] width 617 height 30
drag, startPoint x: 173, startPoint y: 18, endPoint x: 105, endPoint y: 18, distance: 68.3
click at [105, 18] on div "S_EG-1 Согласование КП kpNegotiation Святая троица holyTrinity" at bounding box center [265, 29] width 381 height 22
copy link "S_EG-1"
click at [126, 135] on span "Детали" at bounding box center [116, 132] width 66 height 17
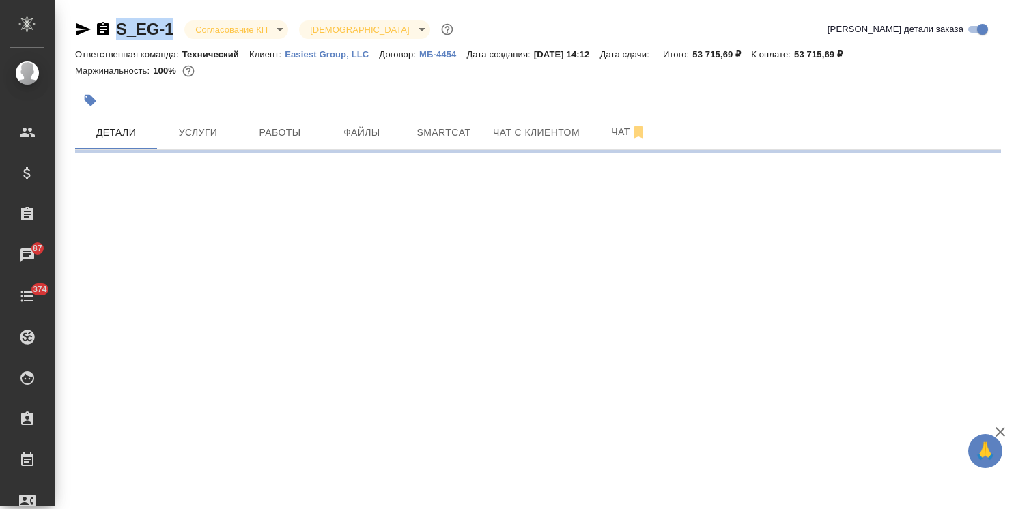
select select "RU"
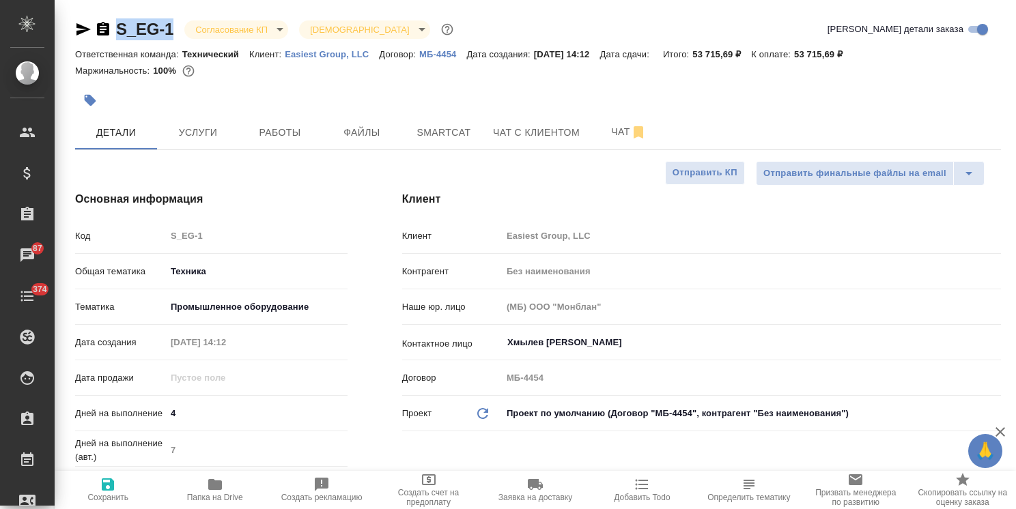
type textarea "x"
drag, startPoint x: 194, startPoint y: 413, endPoint x: 149, endPoint y: 412, distance: 45.1
click at [149, 412] on div "Дней на выполнение 4" at bounding box center [211, 413] width 272 height 24
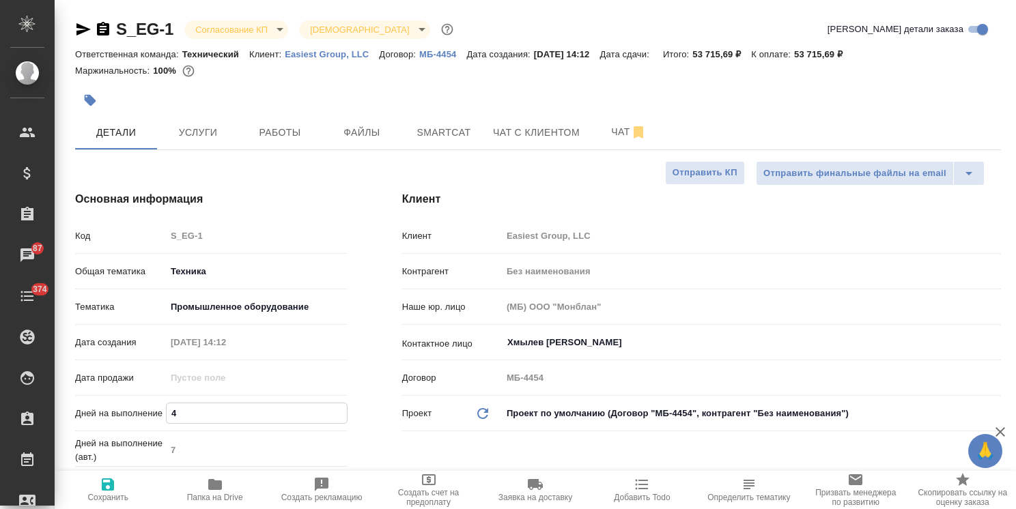
type input "6"
type textarea "x"
type input "6"
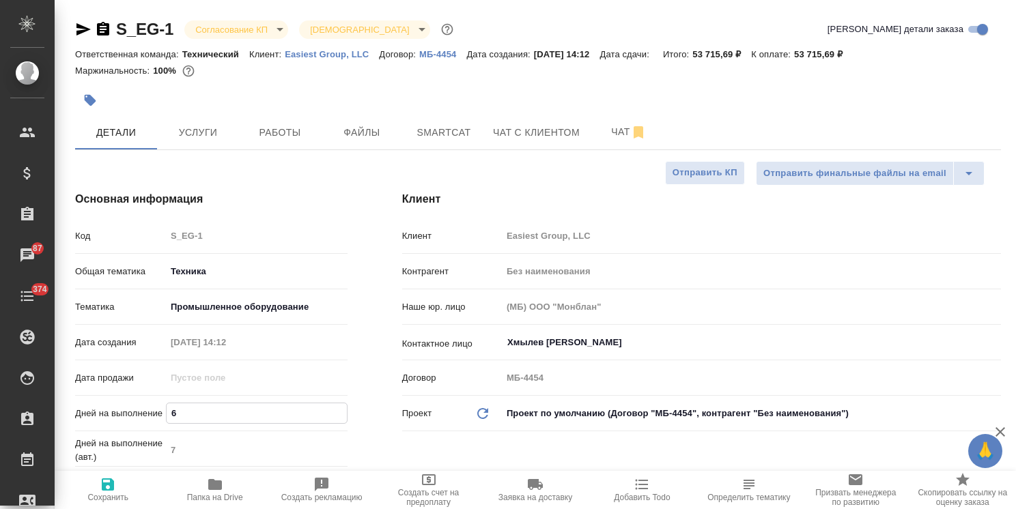
click at [101, 503] on button "Сохранить" at bounding box center [108, 490] width 106 height 38
type textarea "x"
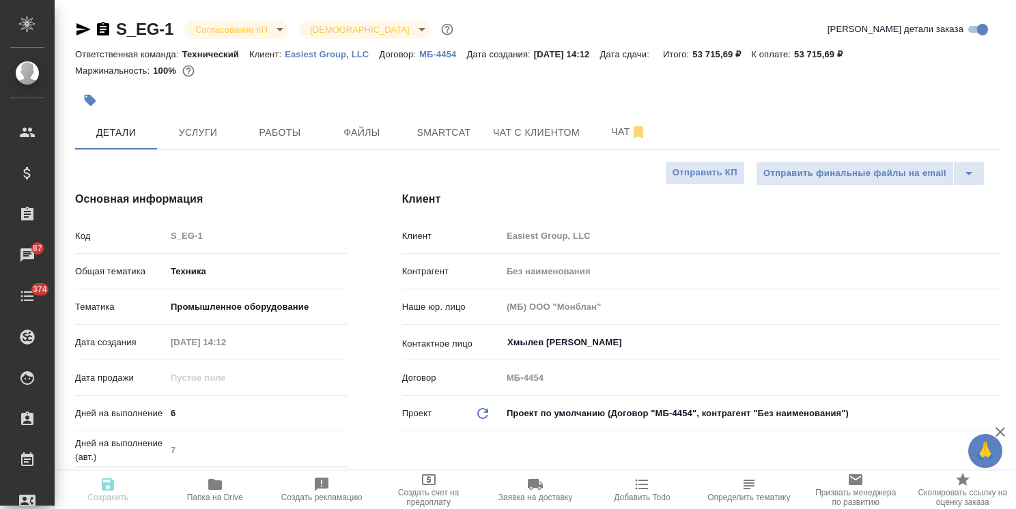
type textarea "x"
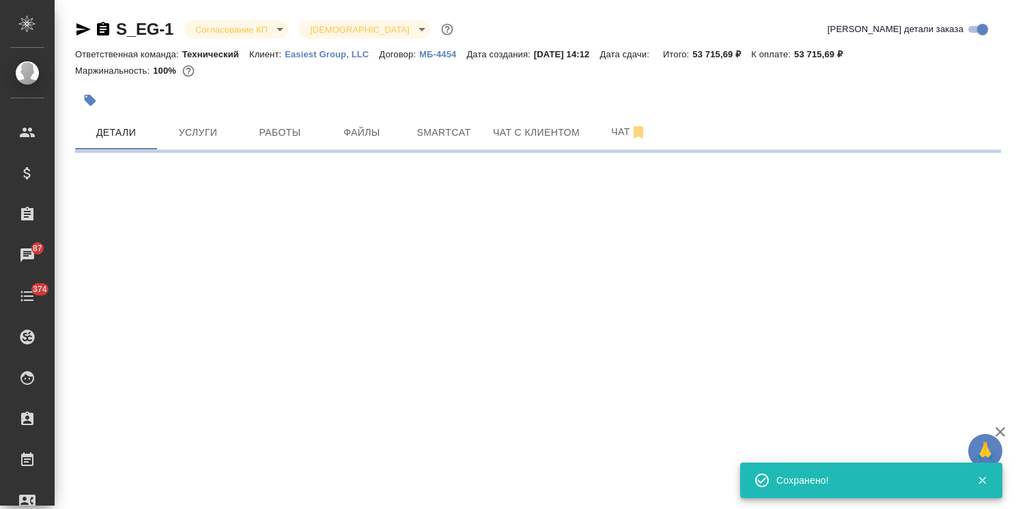
select select "RU"
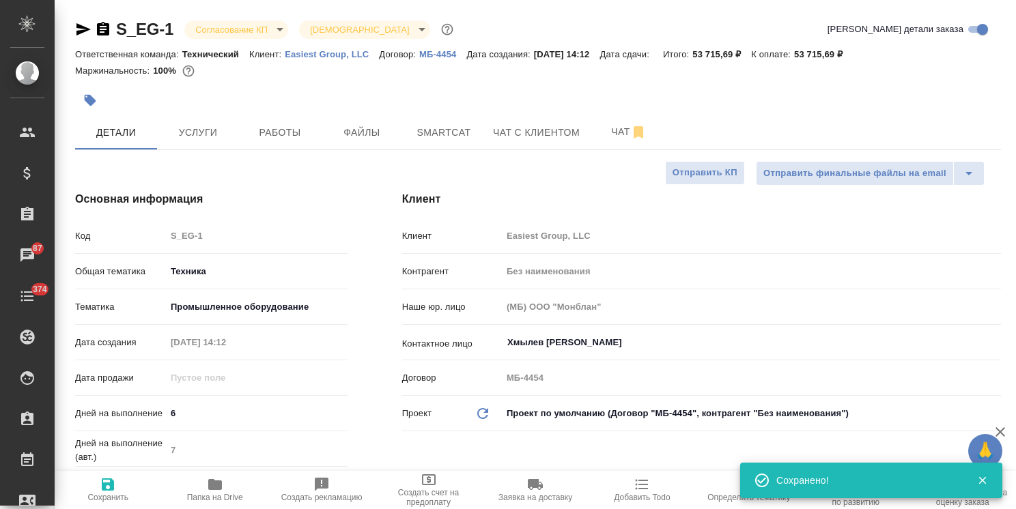
type textarea "x"
click at [199, 132] on span "Услуги" at bounding box center [198, 132] width 66 height 17
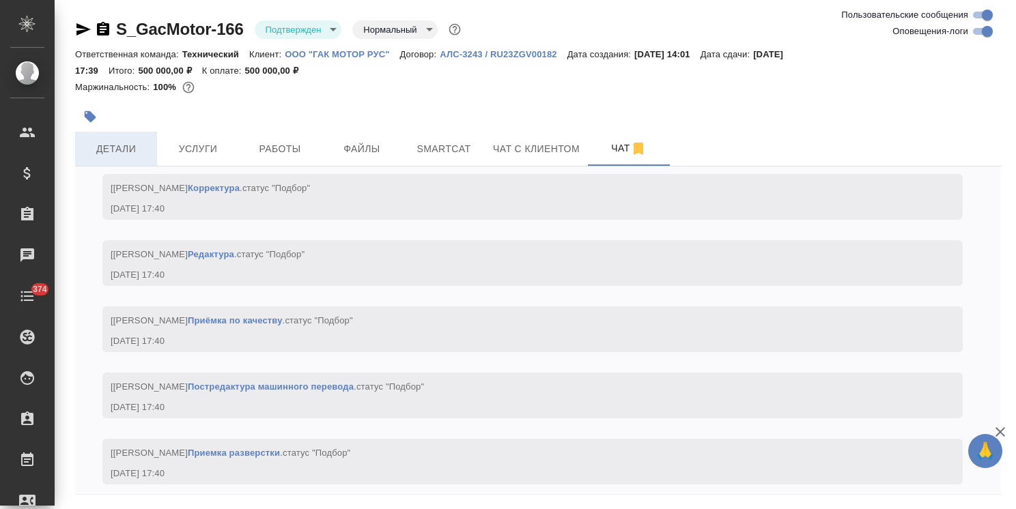
scroll to position [5055, 0]
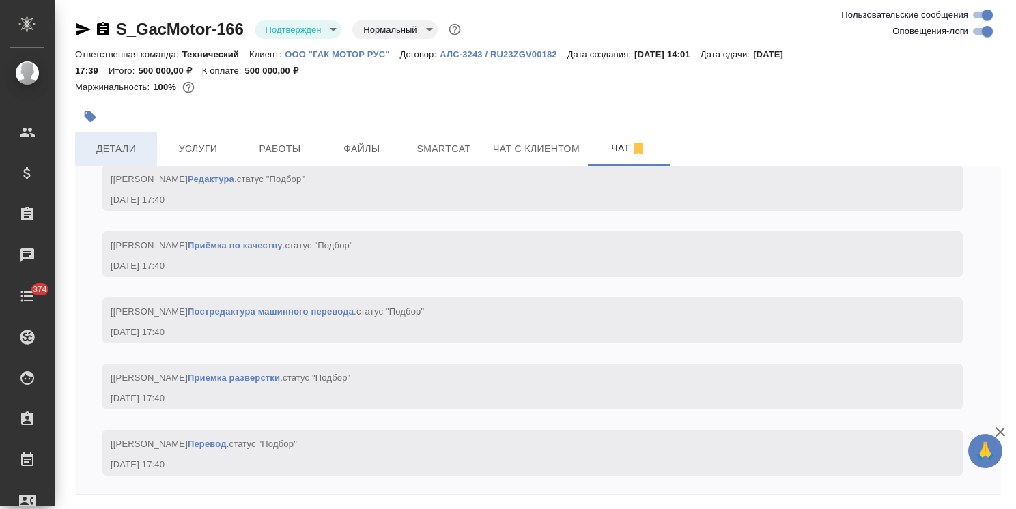
click at [127, 152] on span "Детали" at bounding box center [116, 149] width 66 height 17
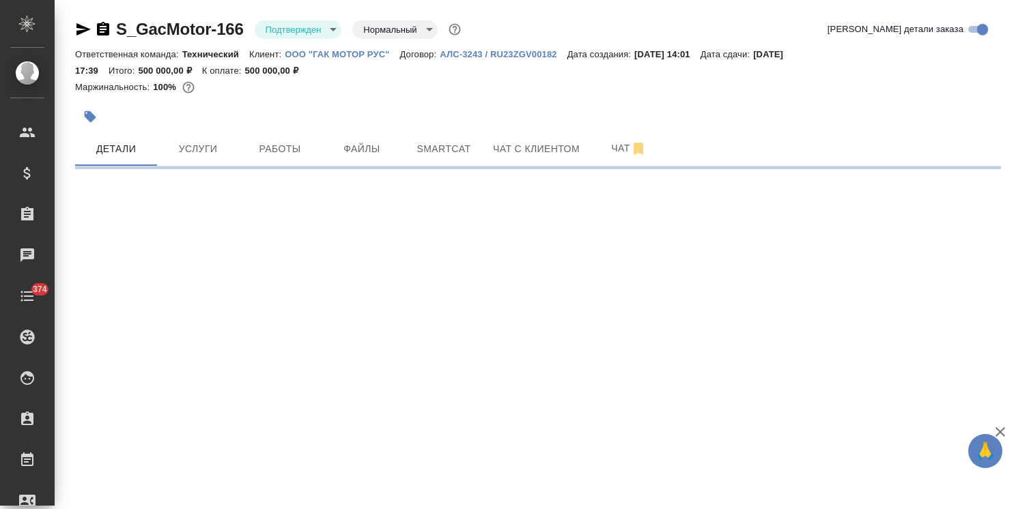
select select "RU"
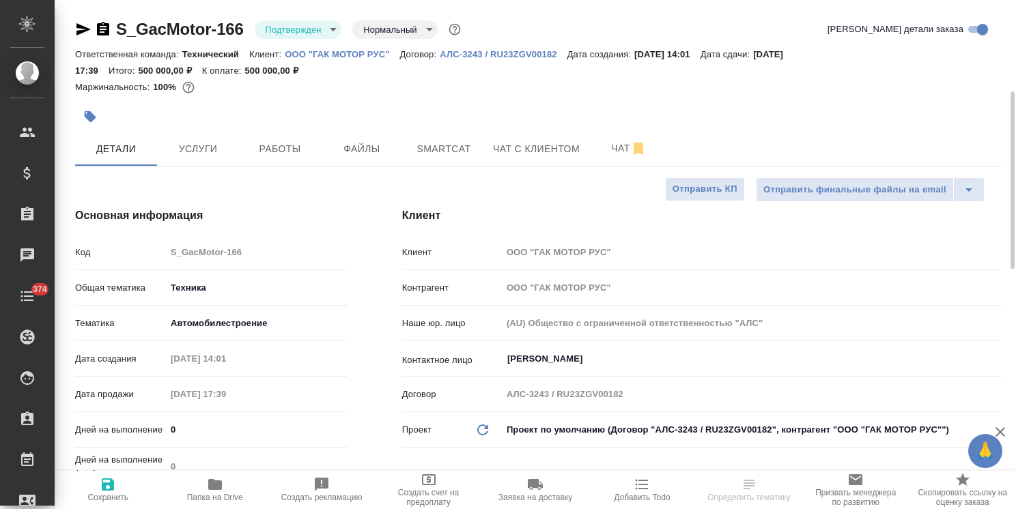
type textarea "x"
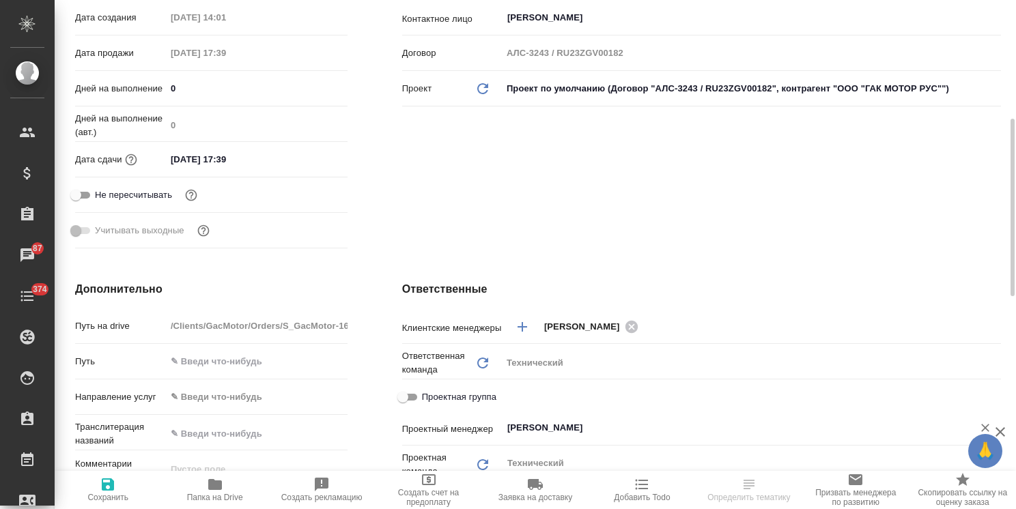
scroll to position [410, 0]
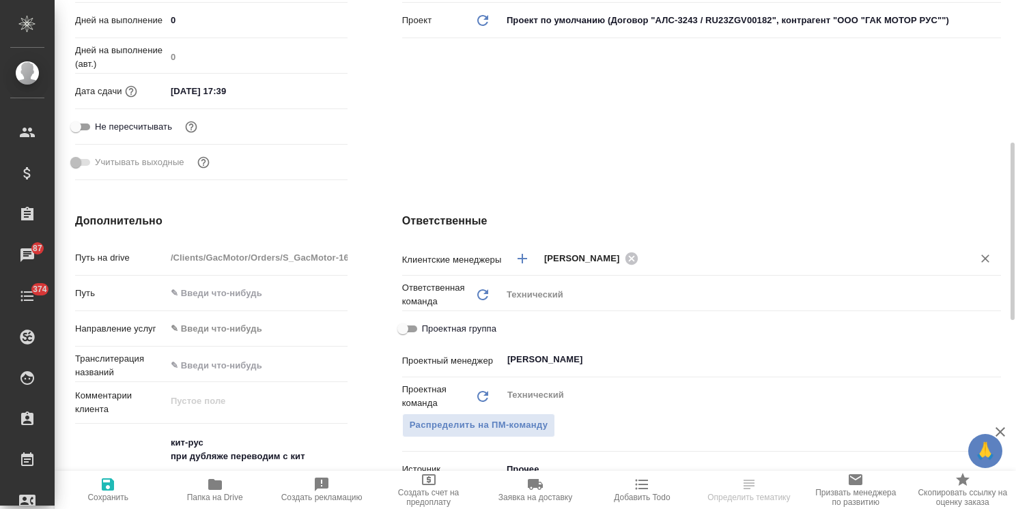
click at [668, 266] on input "text" at bounding box center [796, 258] width 309 height 16
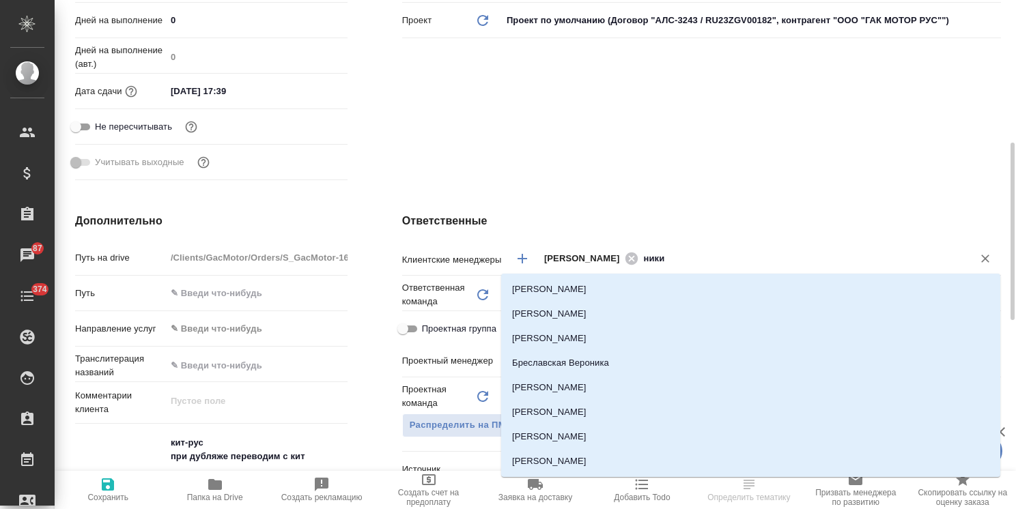
type input "никиф"
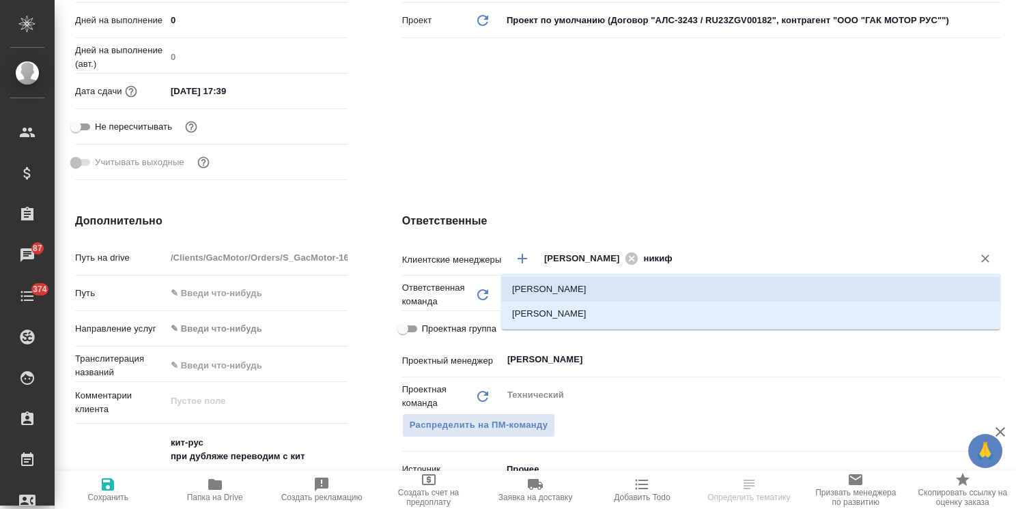
click at [636, 280] on li "[PERSON_NAME]" at bounding box center [750, 289] width 499 height 25
type textarea "x"
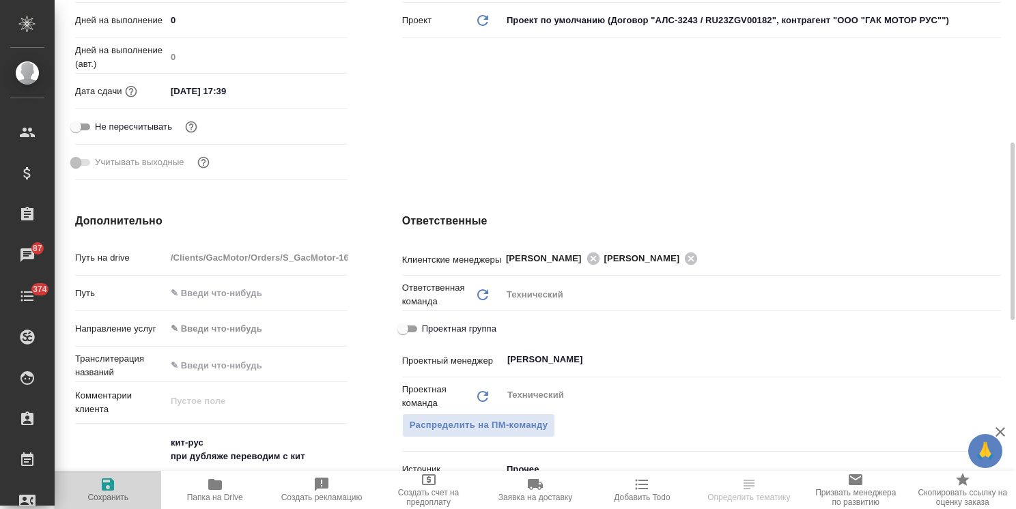
click at [104, 487] on icon "button" at bounding box center [108, 484] width 12 height 12
type textarea "x"
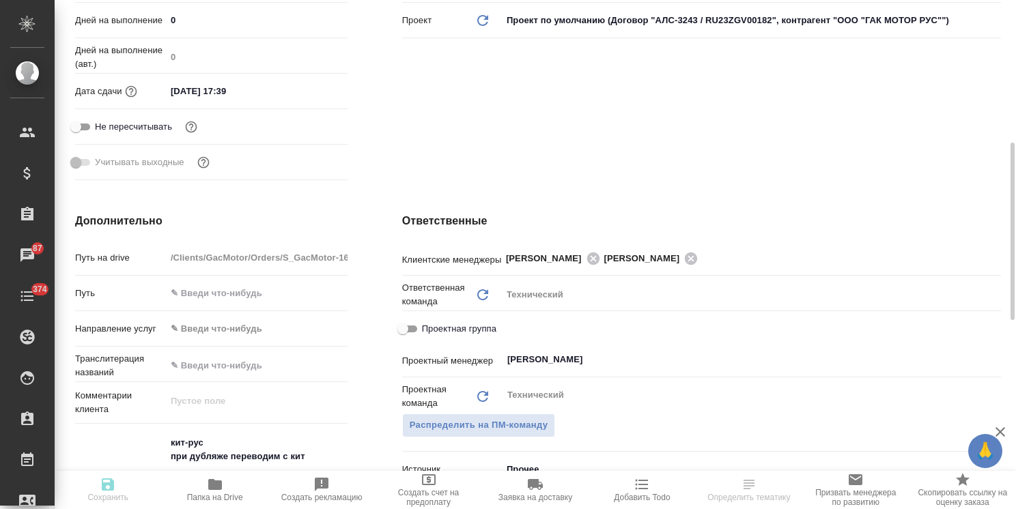
type textarea "x"
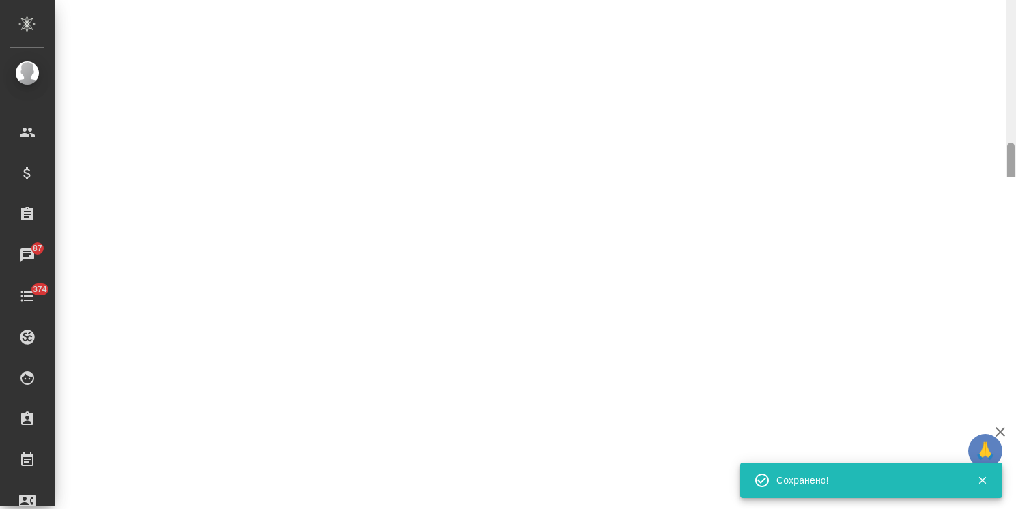
select select "RU"
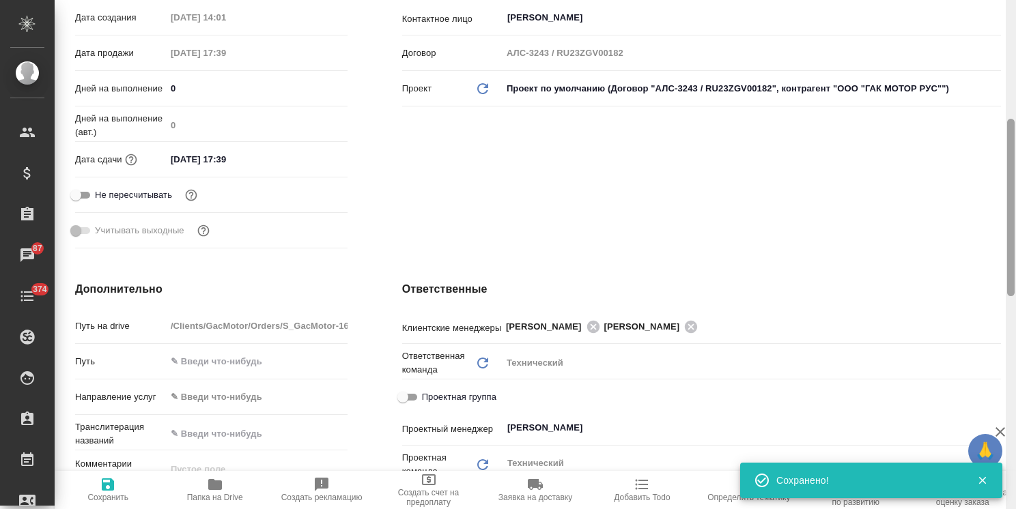
type textarea "x"
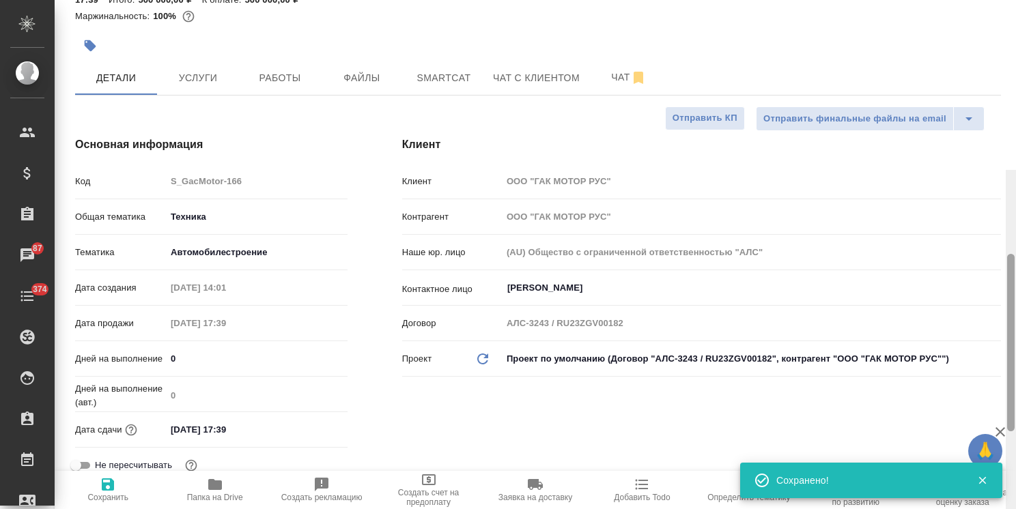
drag, startPoint x: 1012, startPoint y: 156, endPoint x: 971, endPoint y: 11, distance: 150.2
click at [998, 28] on div "S_GacMotor-166 Подтвержден confirmed Нормальный normal Кратко детали заказа Отв…" at bounding box center [535, 254] width 961 height 509
